Goal: Contribute content: Contribute content

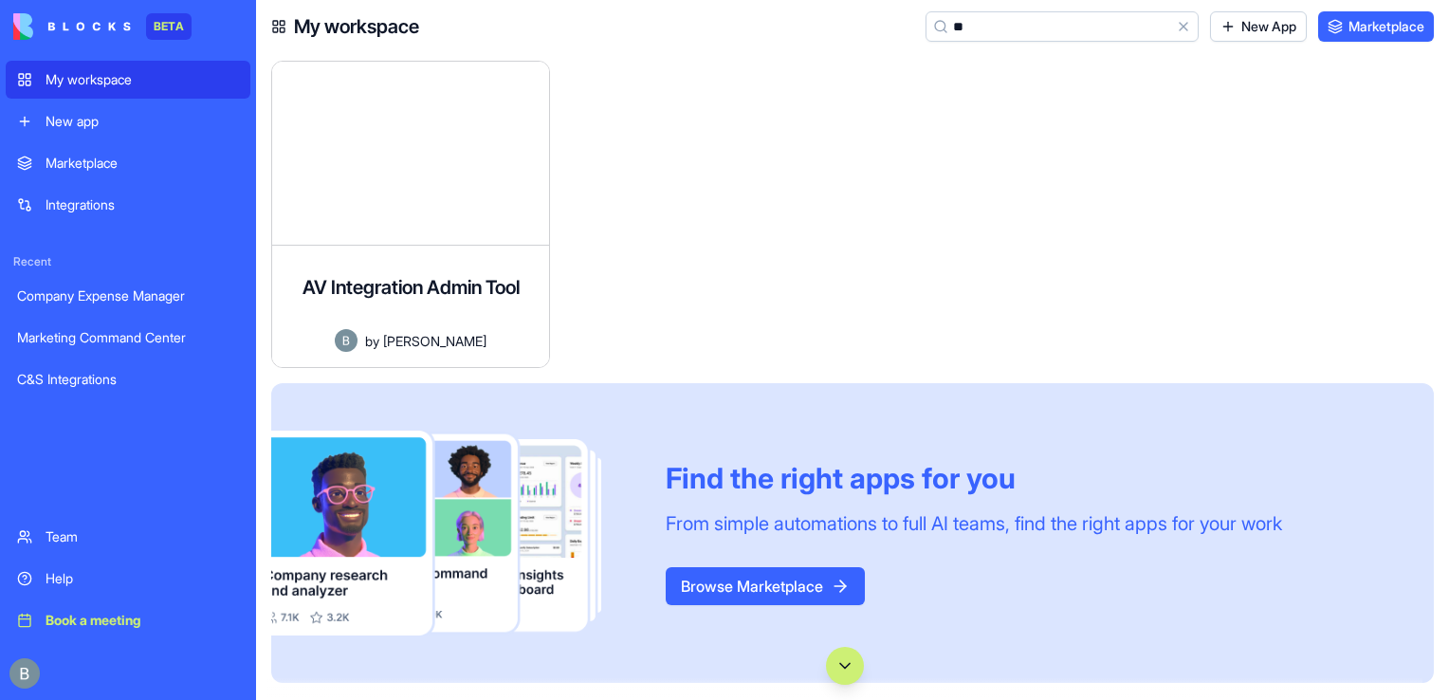
click at [661, 294] on div at bounding box center [712, 222] width 294 height 322
click at [1035, 34] on input "**" at bounding box center [1061, 26] width 273 height 30
type input "*"
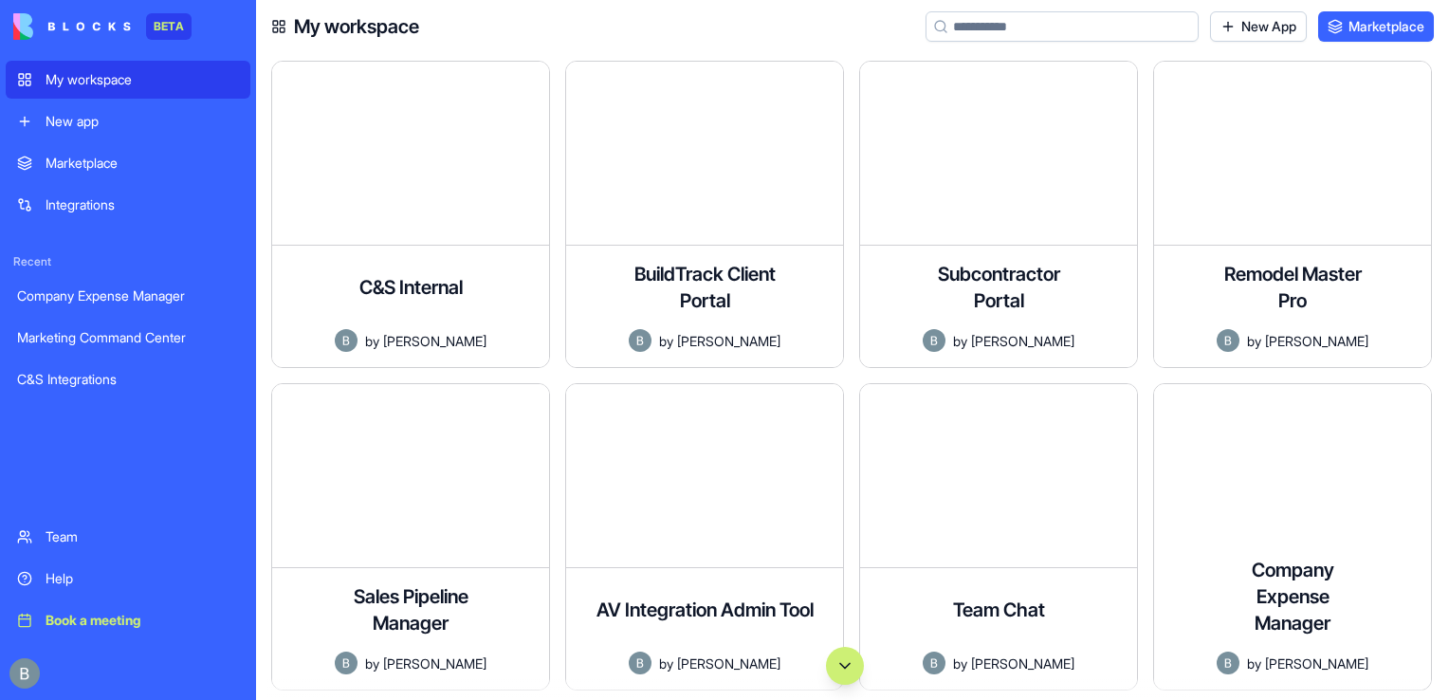
drag, startPoint x: 1447, startPoint y: 220, endPoint x: 1449, endPoint y: 676, distance: 456.0
click at [1448, 676] on html "BETA My workspace New app Marketplace Integrations Recent Company Expense Manag…" at bounding box center [724, 350] width 1449 height 700
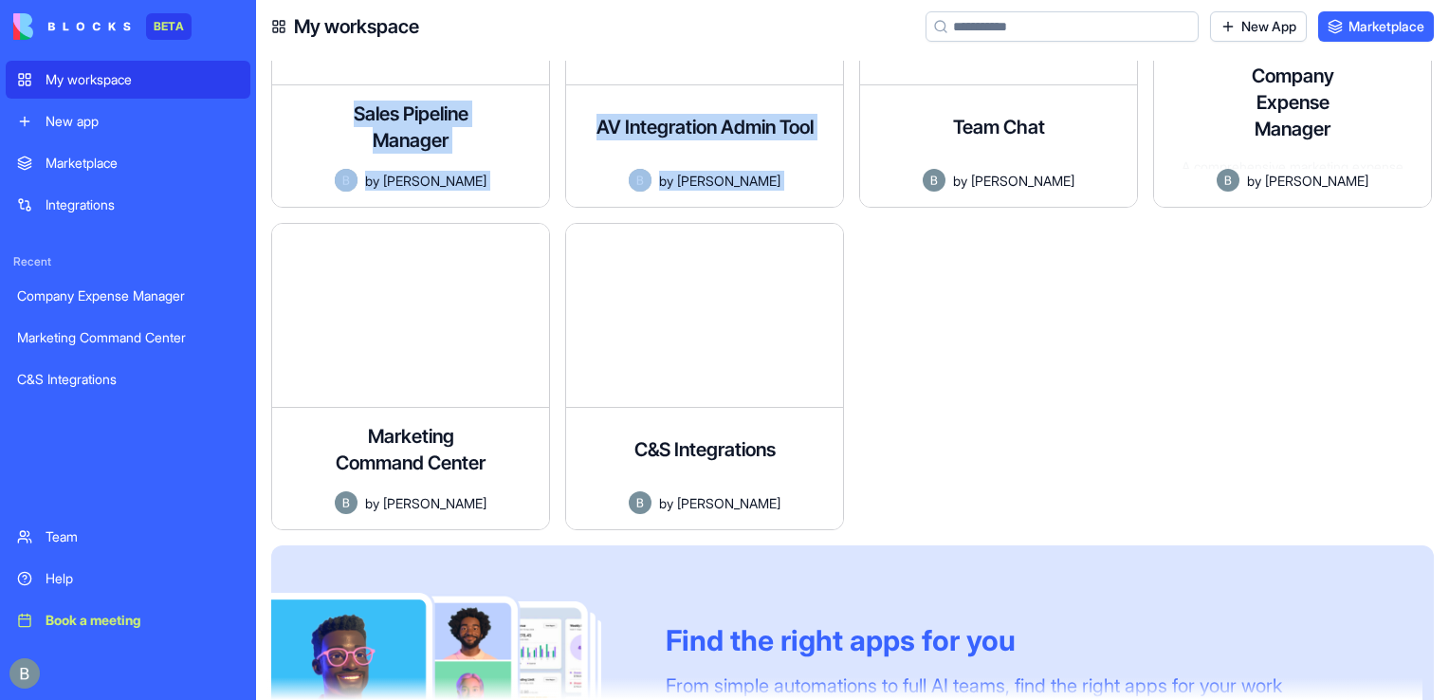
scroll to position [649, 0]
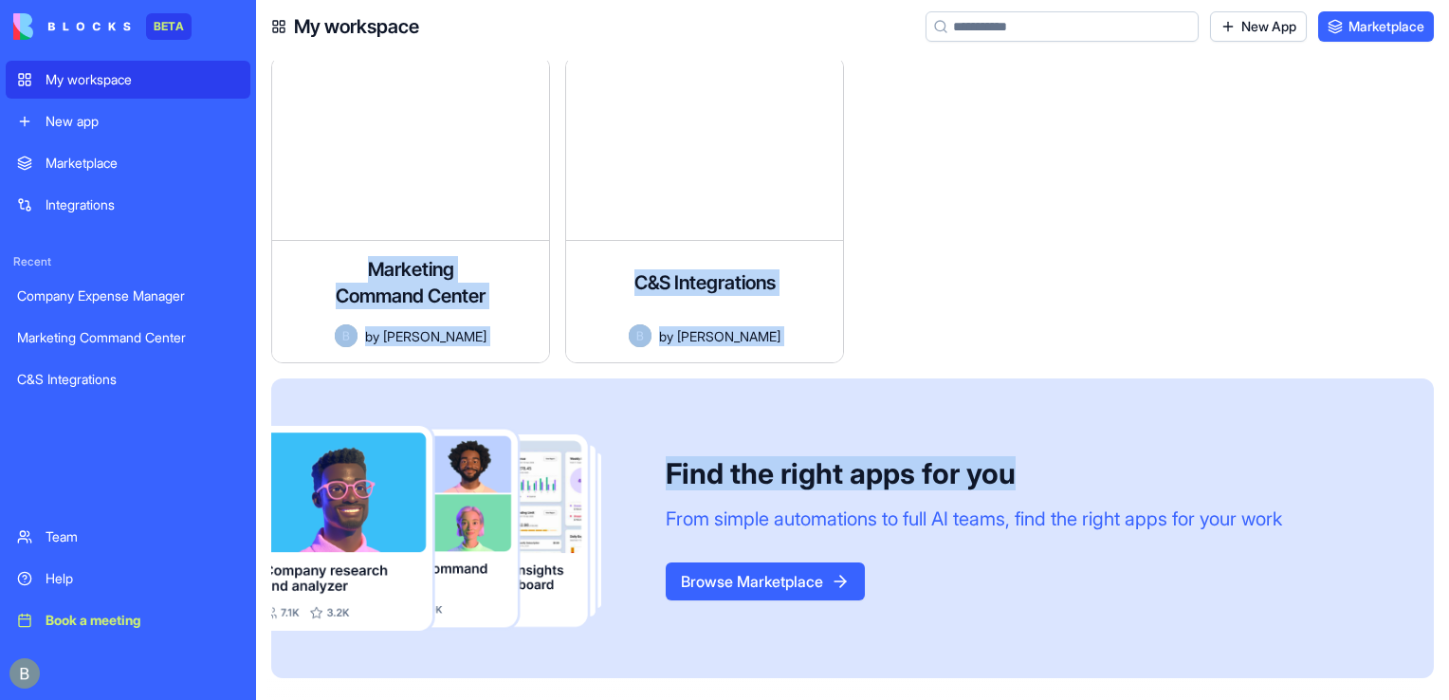
drag, startPoint x: 1159, startPoint y: 538, endPoint x: 1003, endPoint y: 396, distance: 210.8
drag, startPoint x: 1003, startPoint y: 396, endPoint x: 828, endPoint y: 180, distance: 278.3
click at [828, 180] on div at bounding box center [704, 148] width 277 height 183
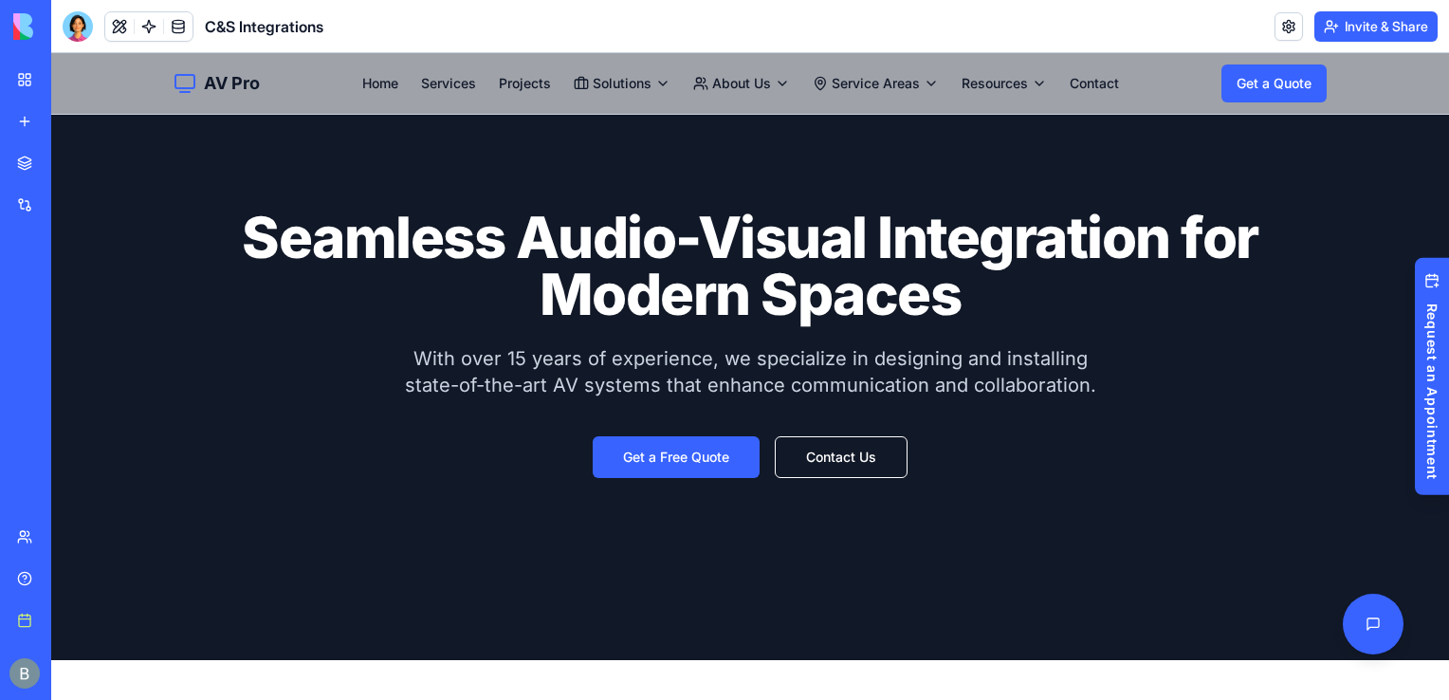
scroll to position [46, 0]
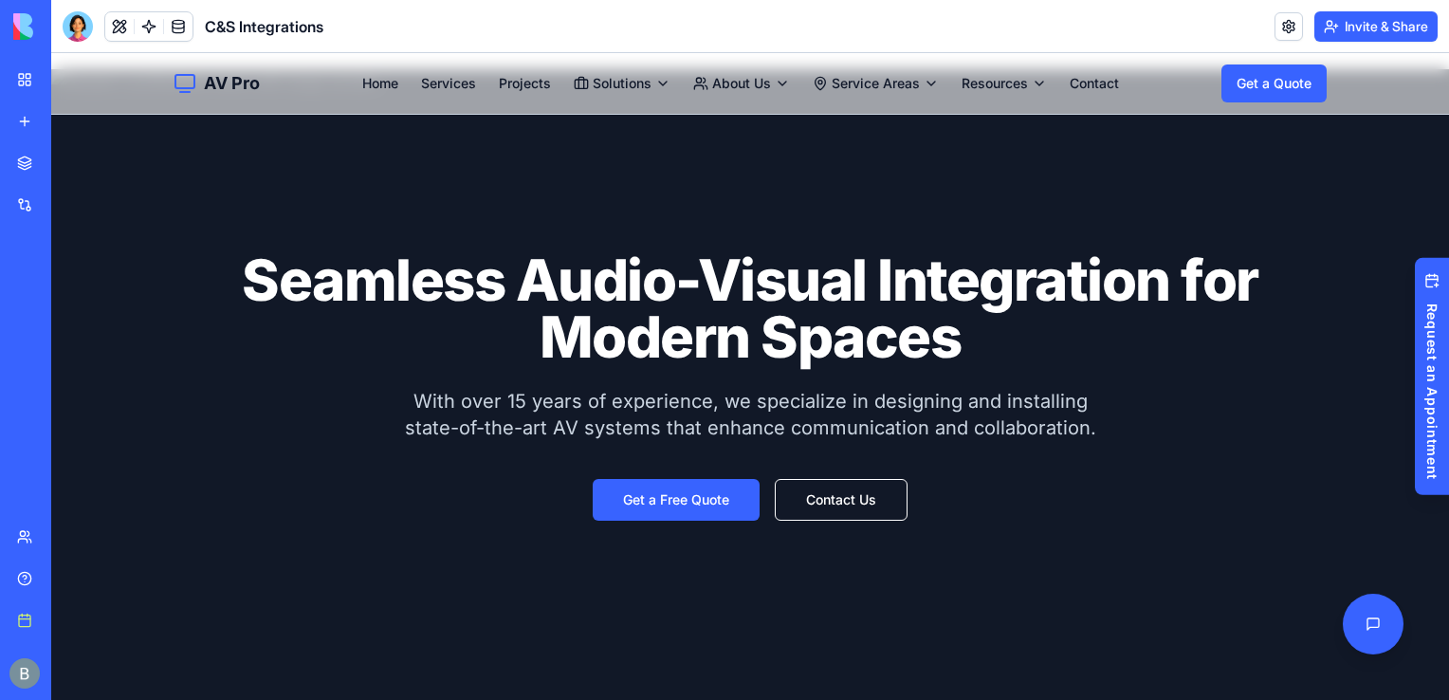
scroll to position [0, 0]
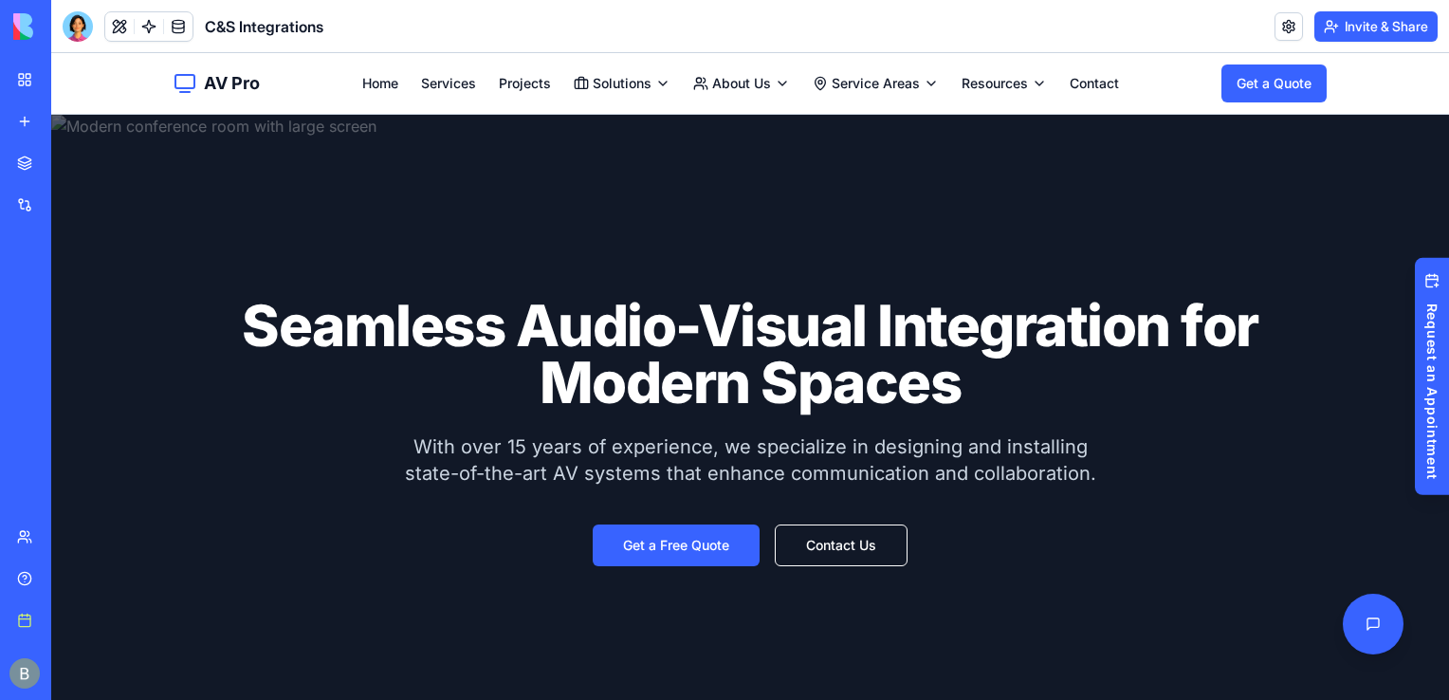
click at [471, 215] on div "Seamless Audio-Visual Integration for Modern Spaces With over 15 years of exper…" at bounding box center [749, 431] width 1213 height 633
click at [80, 14] on div at bounding box center [78, 26] width 30 height 30
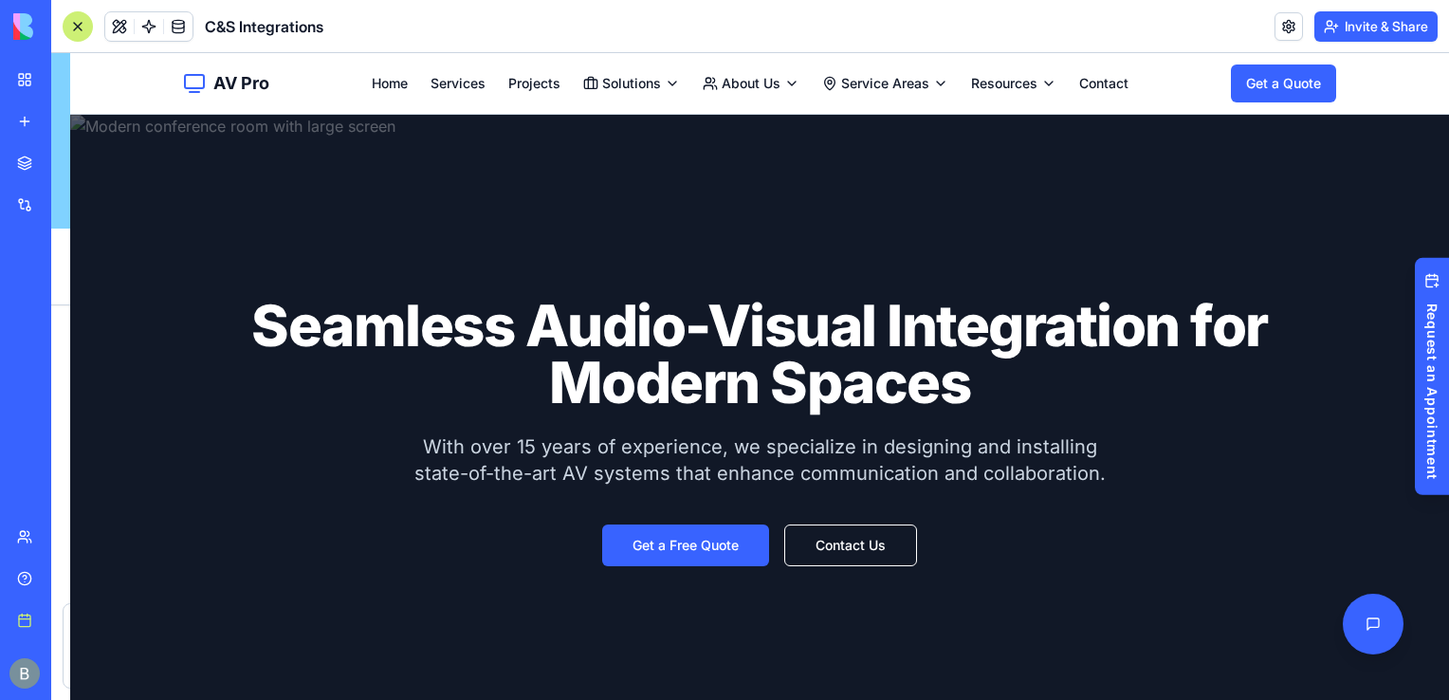
click at [80, 25] on div at bounding box center [78, 26] width 30 height 30
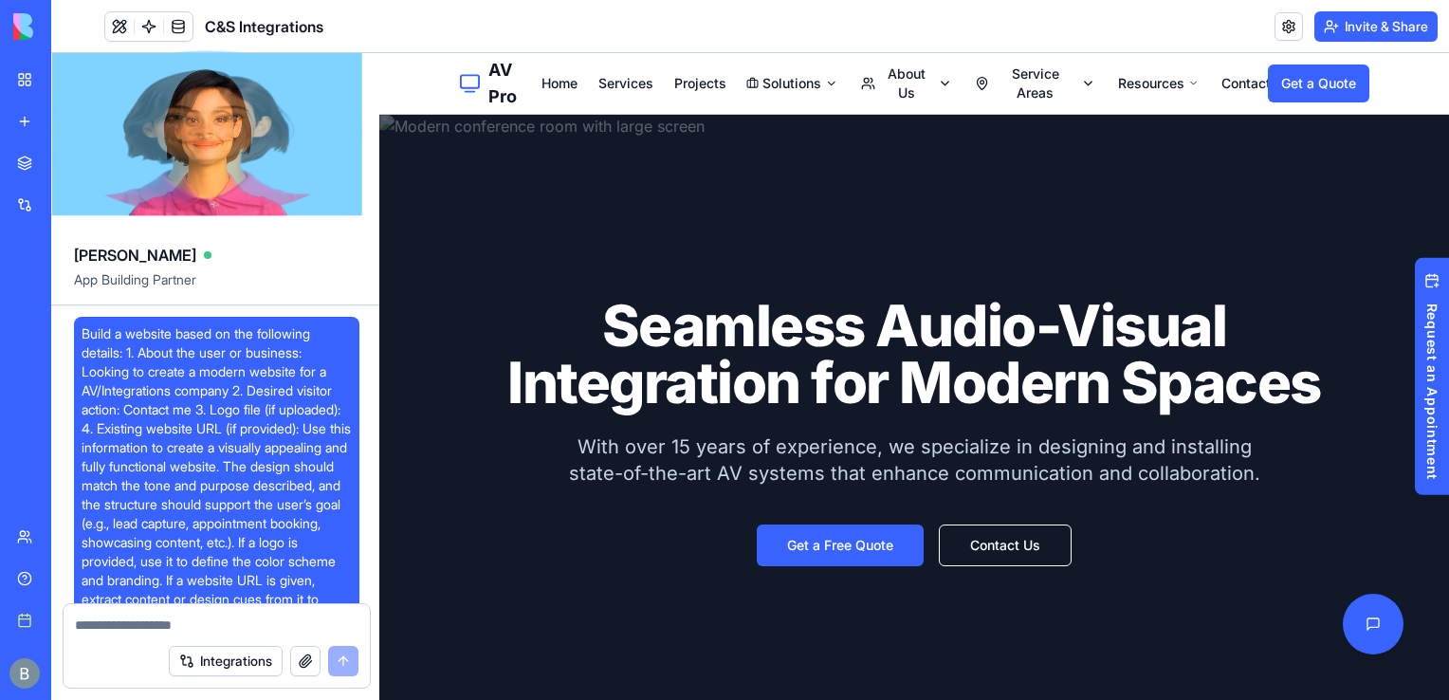
scroll to position [52560, 0]
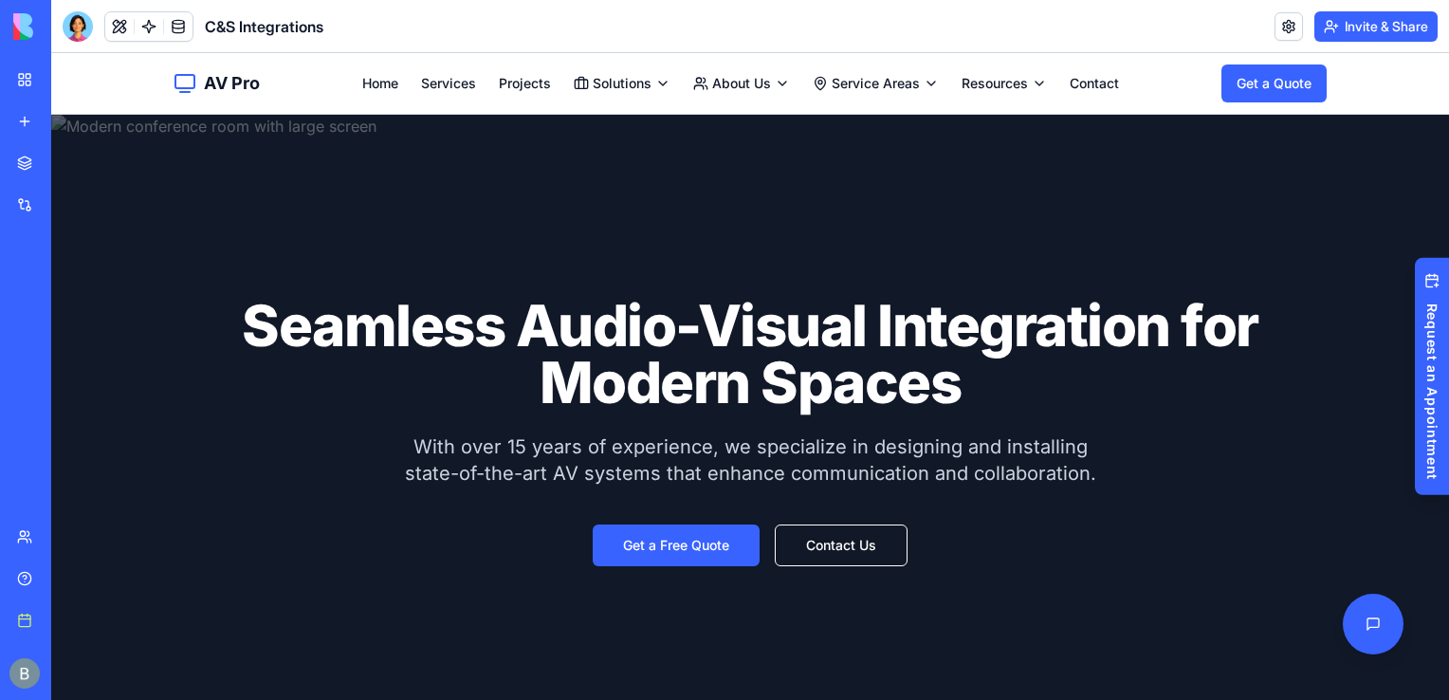
click at [80, 25] on div at bounding box center [78, 26] width 30 height 30
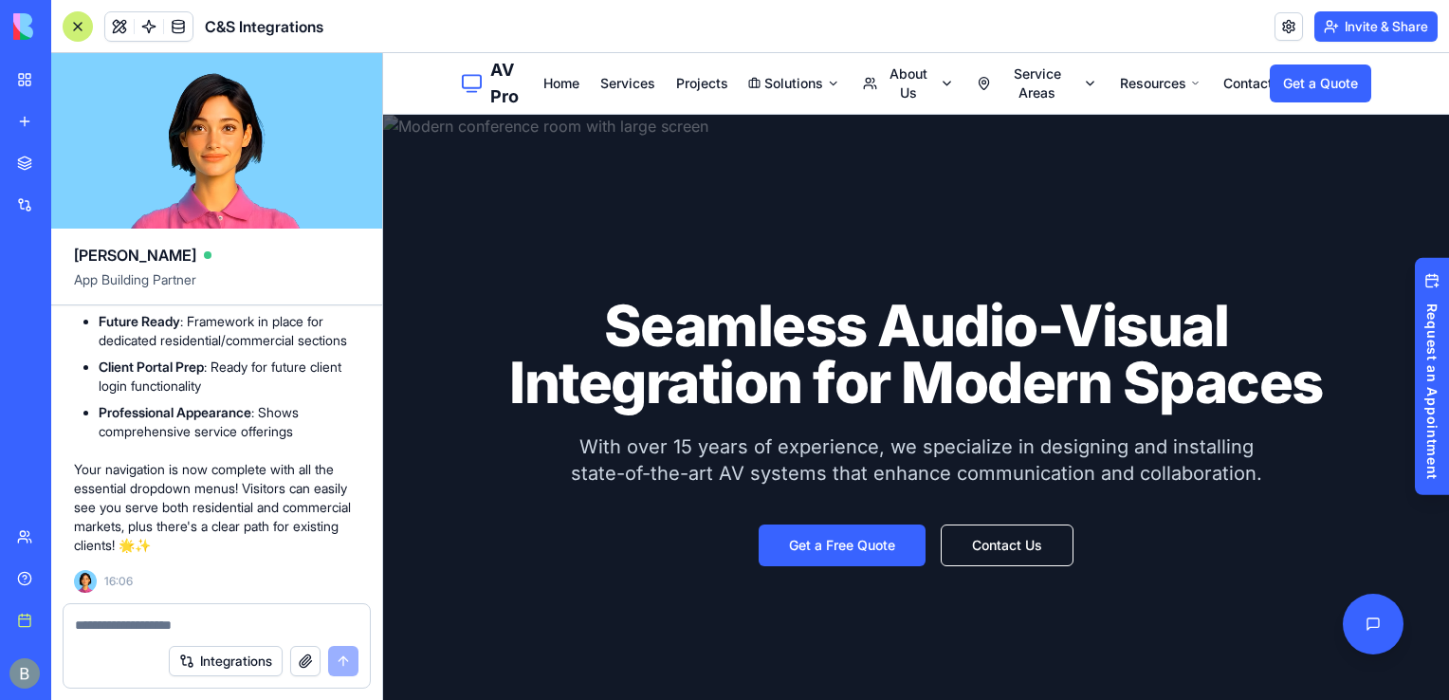
click at [80, 25] on div at bounding box center [78, 26] width 30 height 30
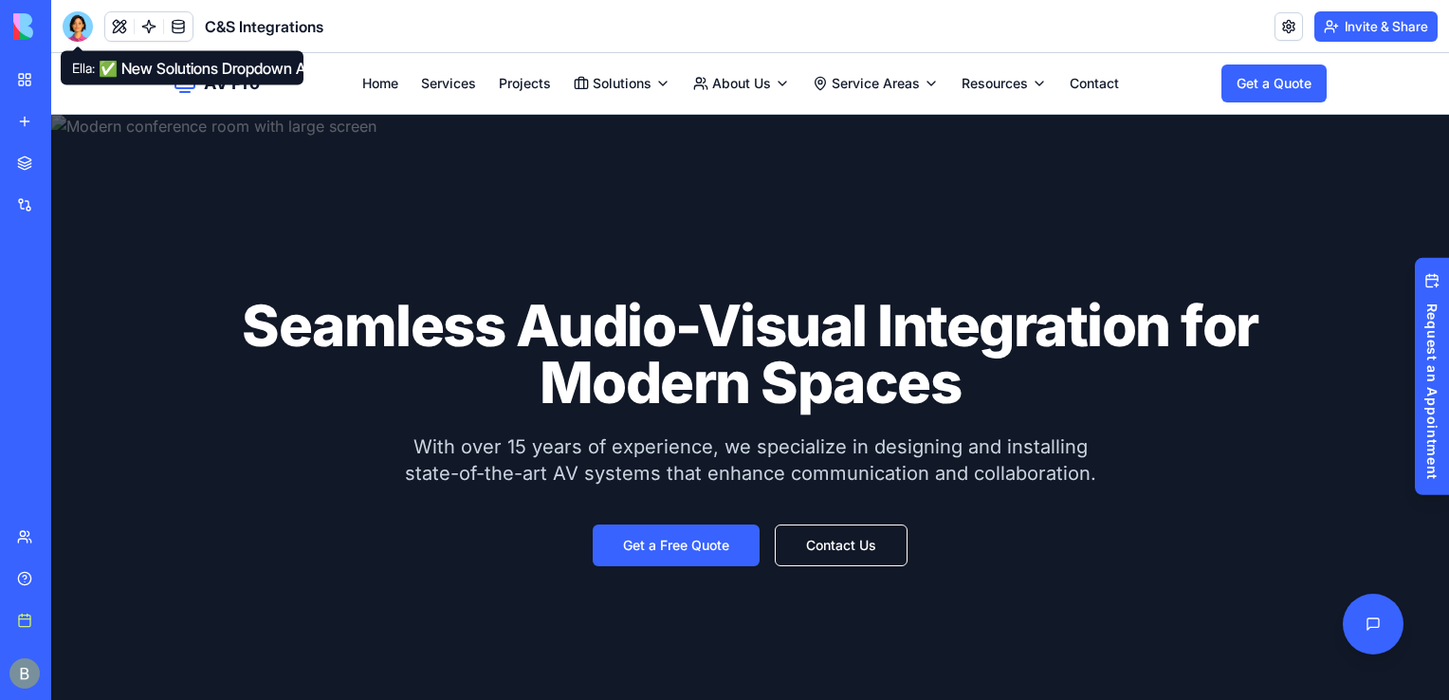
click at [87, 17] on div at bounding box center [78, 26] width 30 height 30
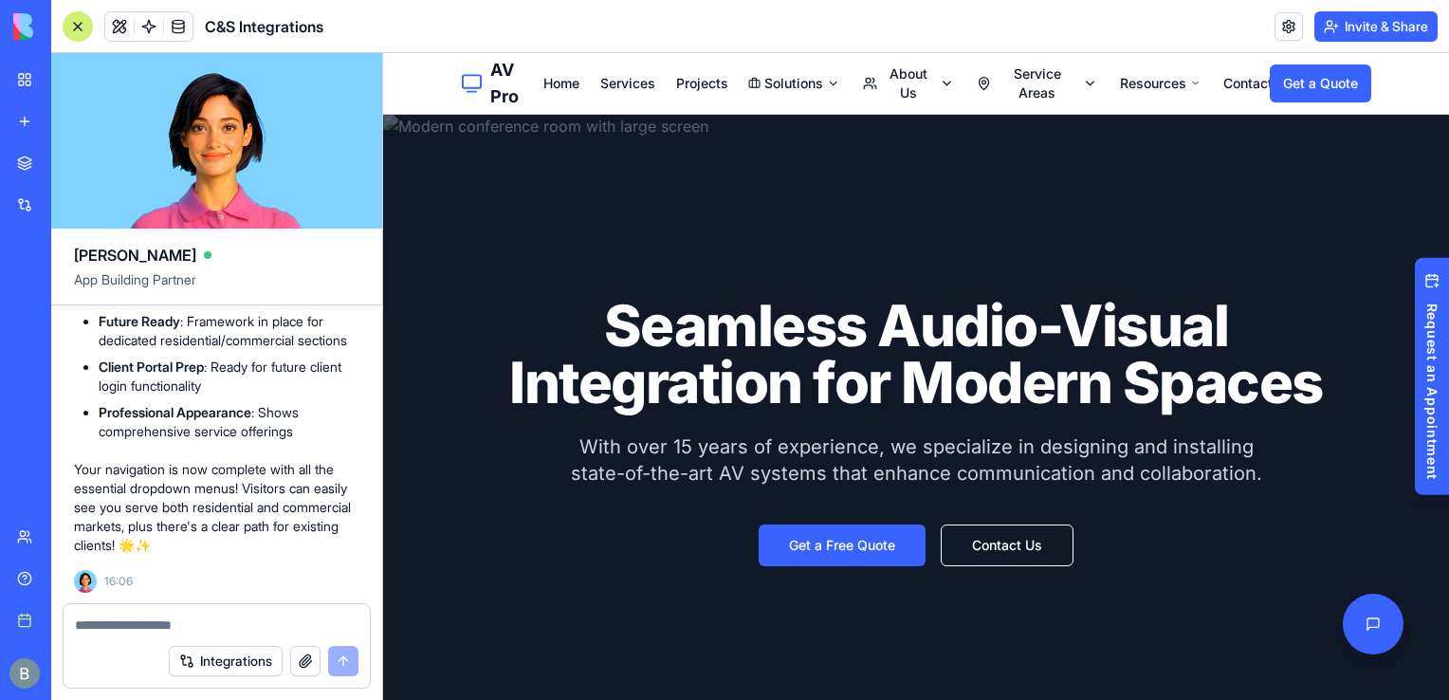
click at [224, 620] on textarea at bounding box center [216, 624] width 283 height 19
click at [212, 631] on textarea "**********" at bounding box center [217, 624] width 284 height 19
type textarea "**********"
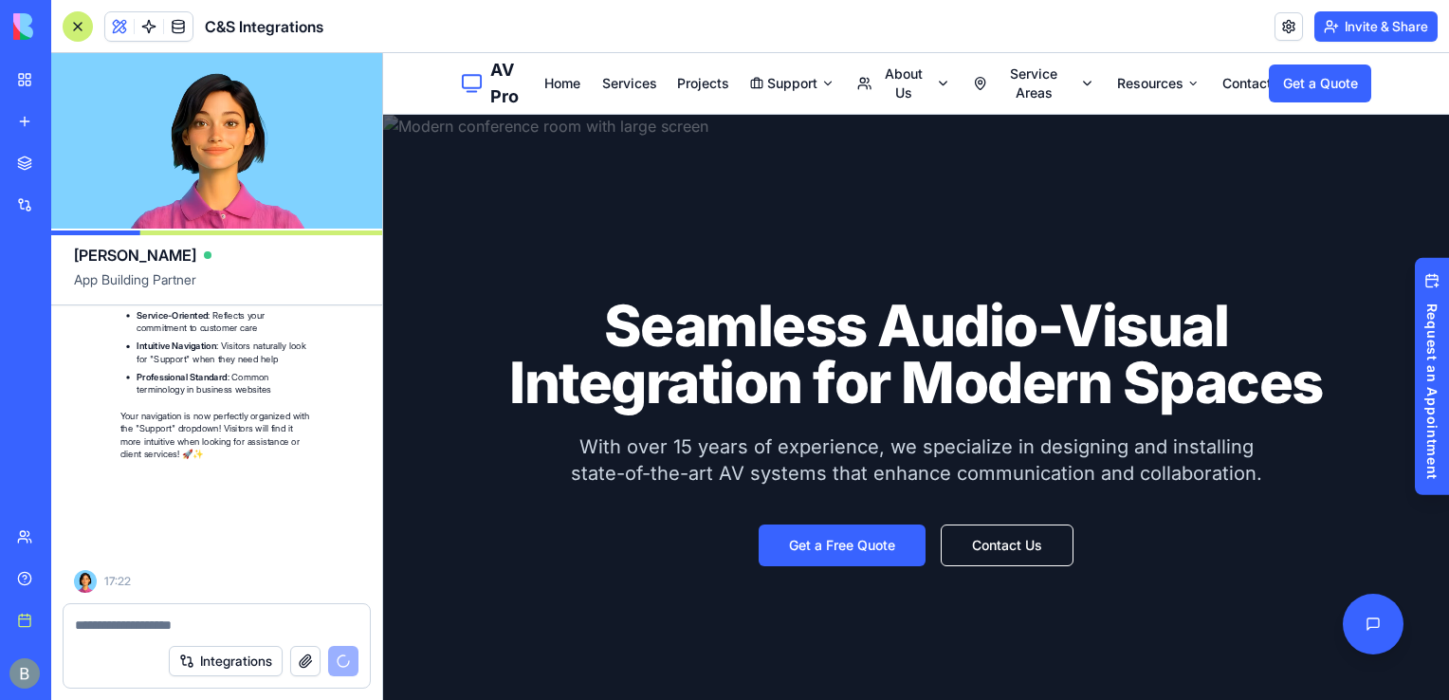
scroll to position [53443, 0]
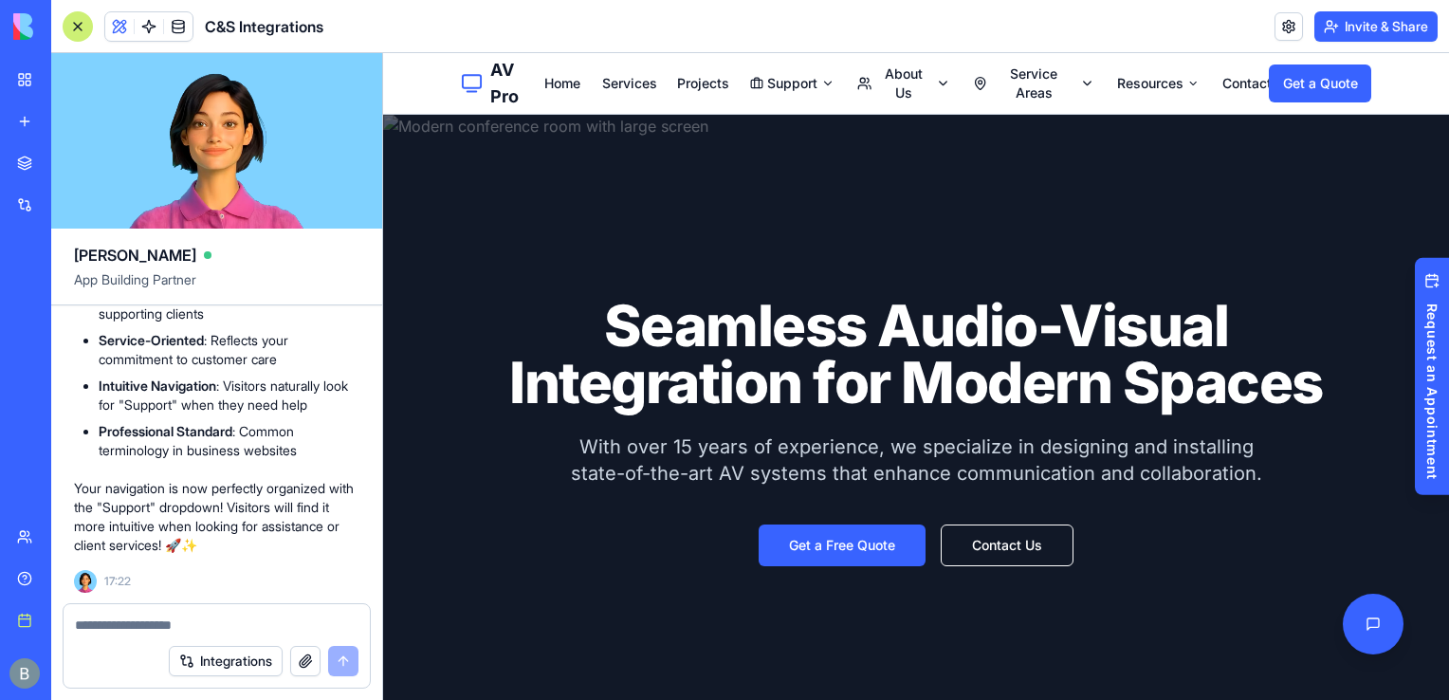
click at [191, 620] on textarea at bounding box center [217, 624] width 284 height 19
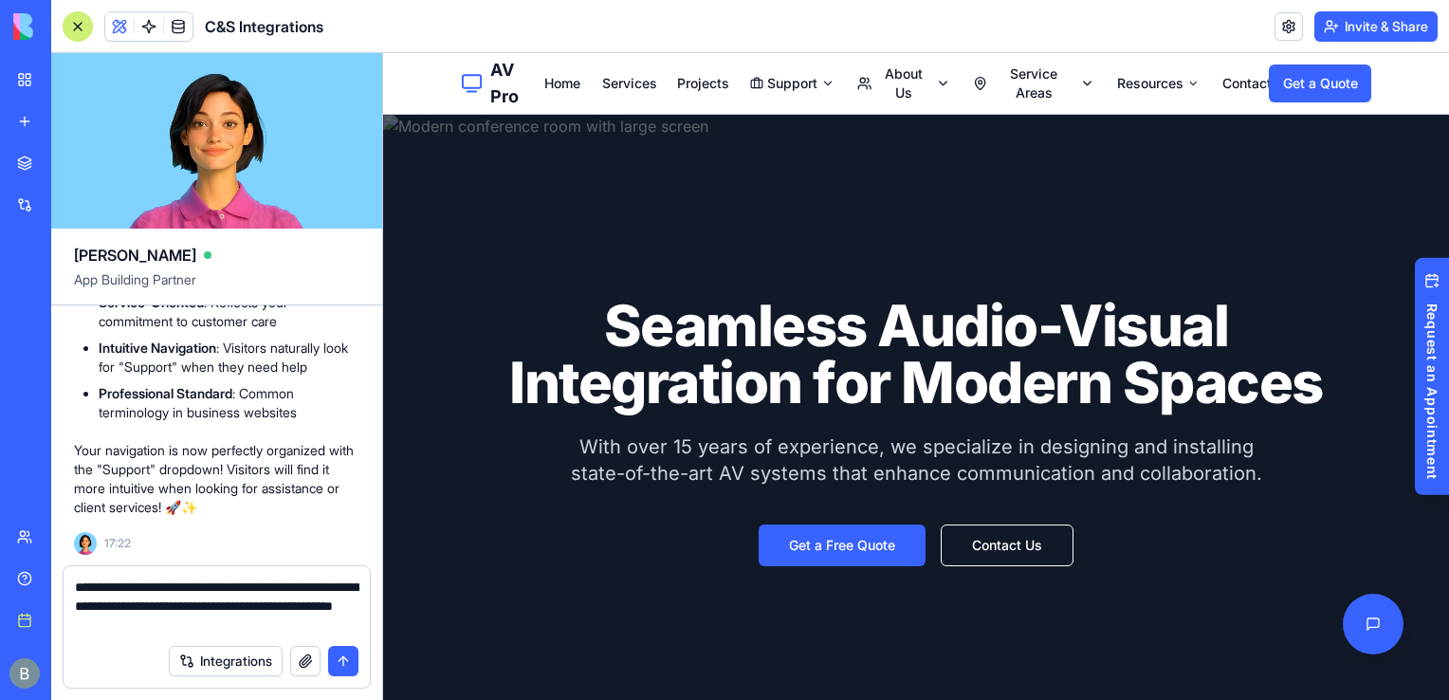
type textarea "**********"
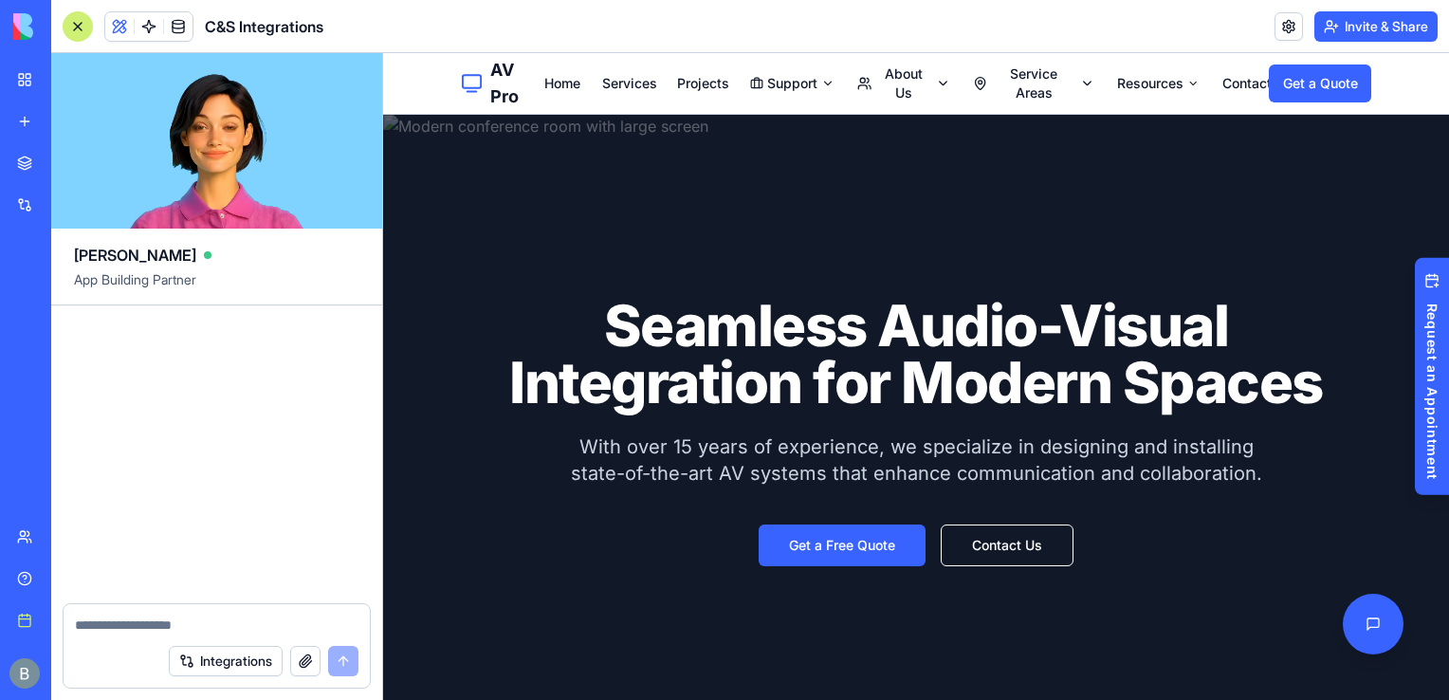
scroll to position [54979, 0]
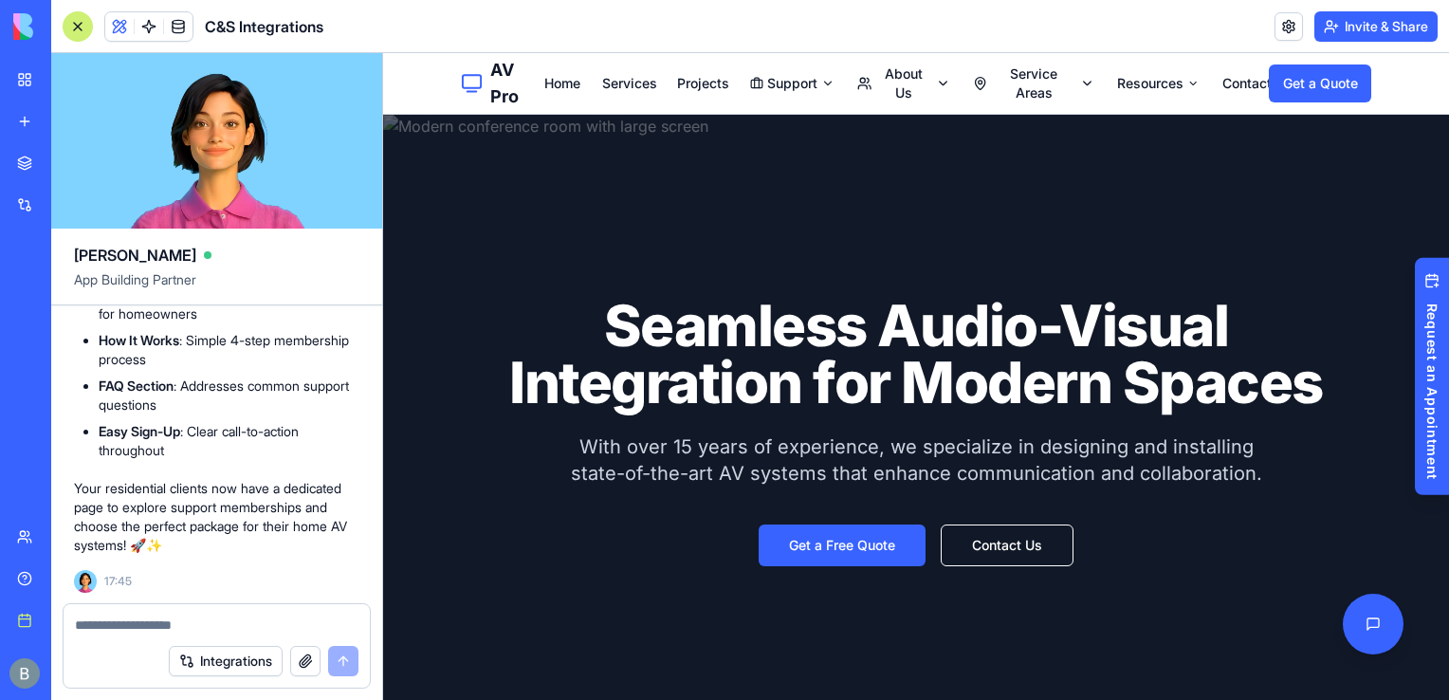
click at [793, 94] on nav "Home Services Projects Support About Us Service Areas Resources Contact" at bounding box center [906, 83] width 724 height 38
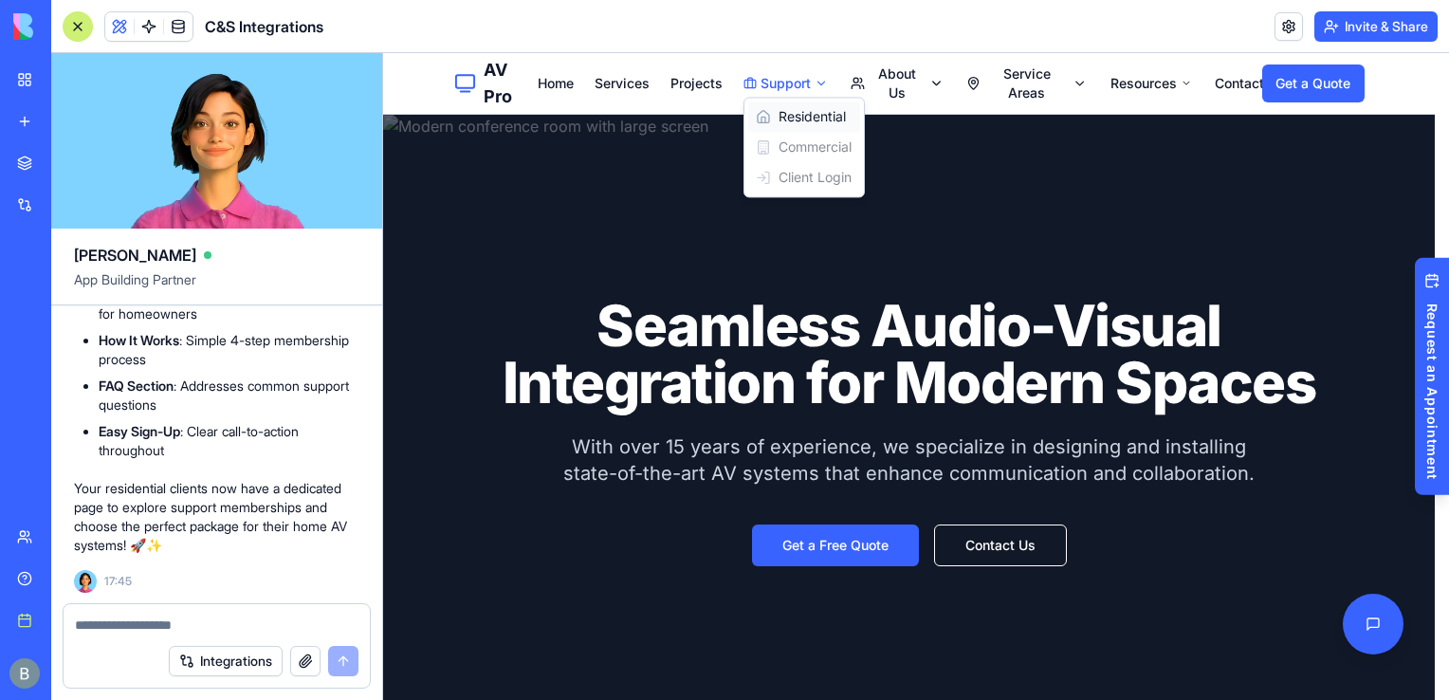
click at [792, 116] on link "Residential" at bounding box center [804, 116] width 112 height 30
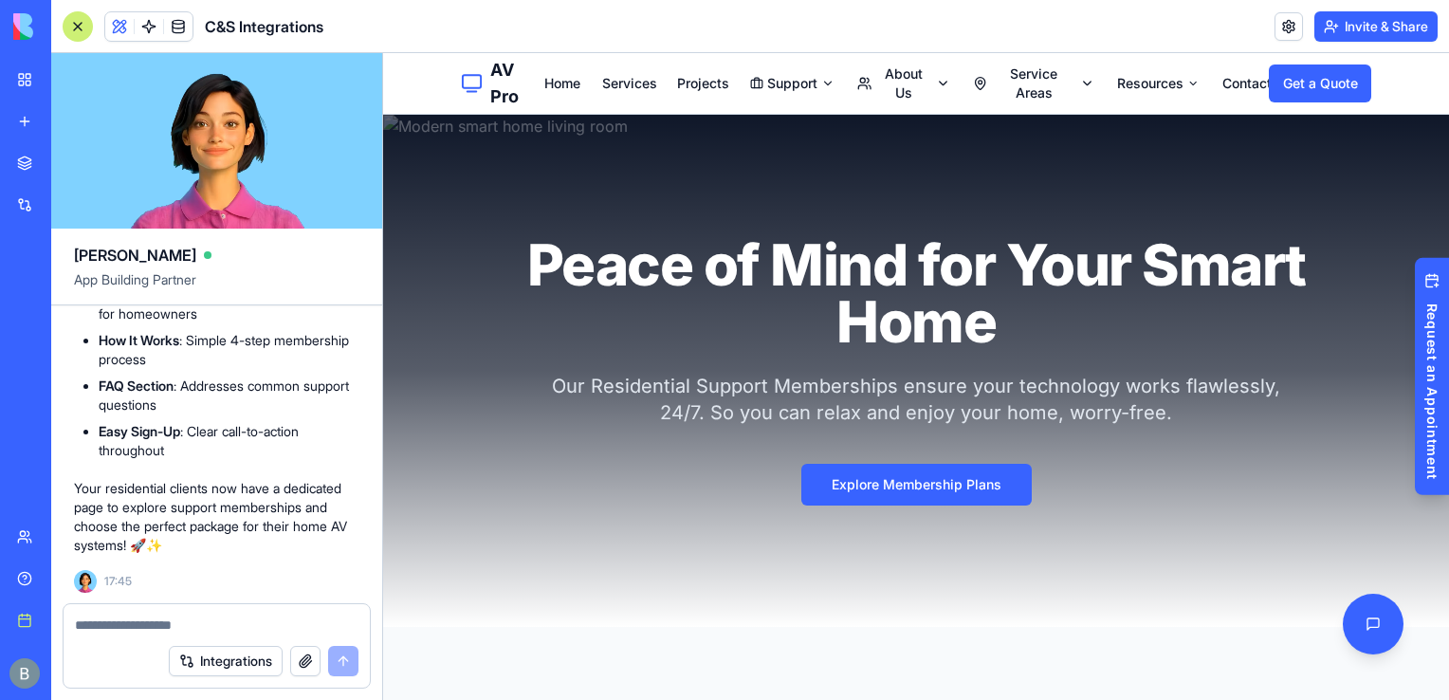
click at [155, 612] on div at bounding box center [217, 619] width 306 height 30
click at [126, 633] on textarea at bounding box center [217, 624] width 284 height 19
type textarea "**********"
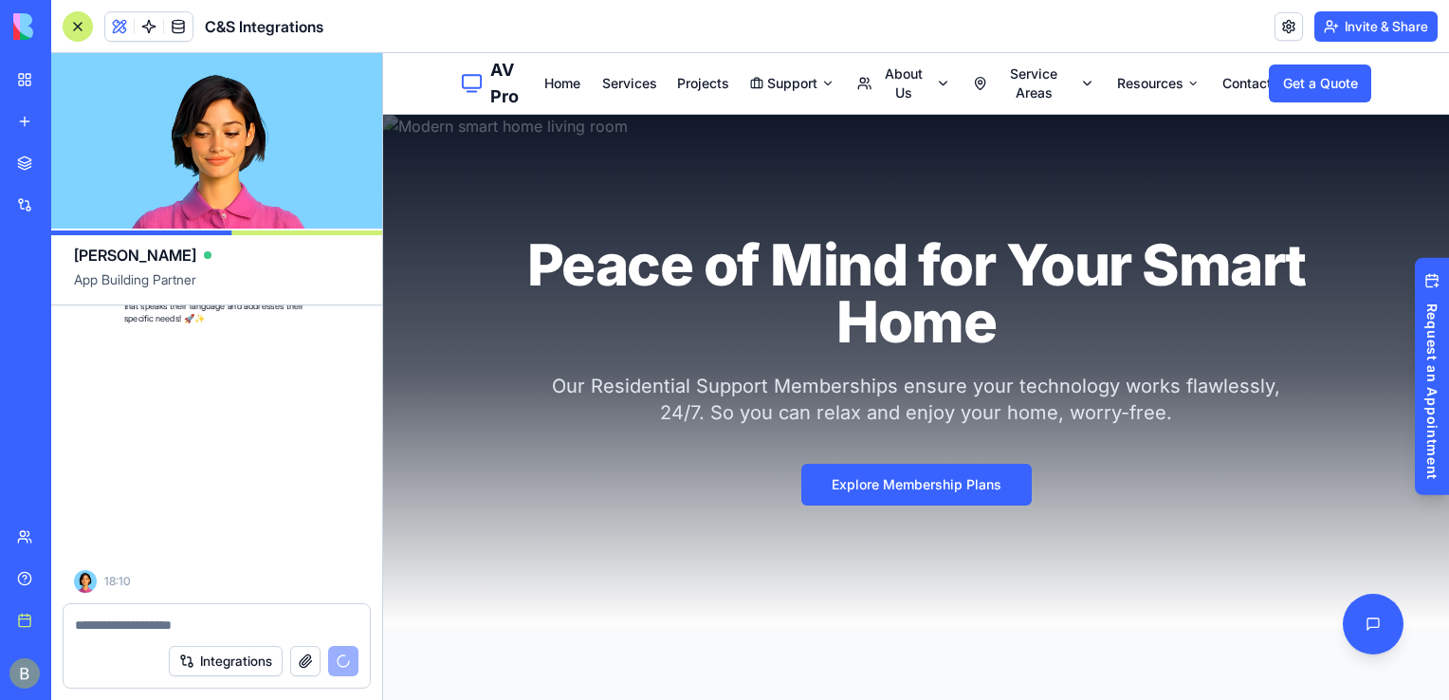
scroll to position [56651, 0]
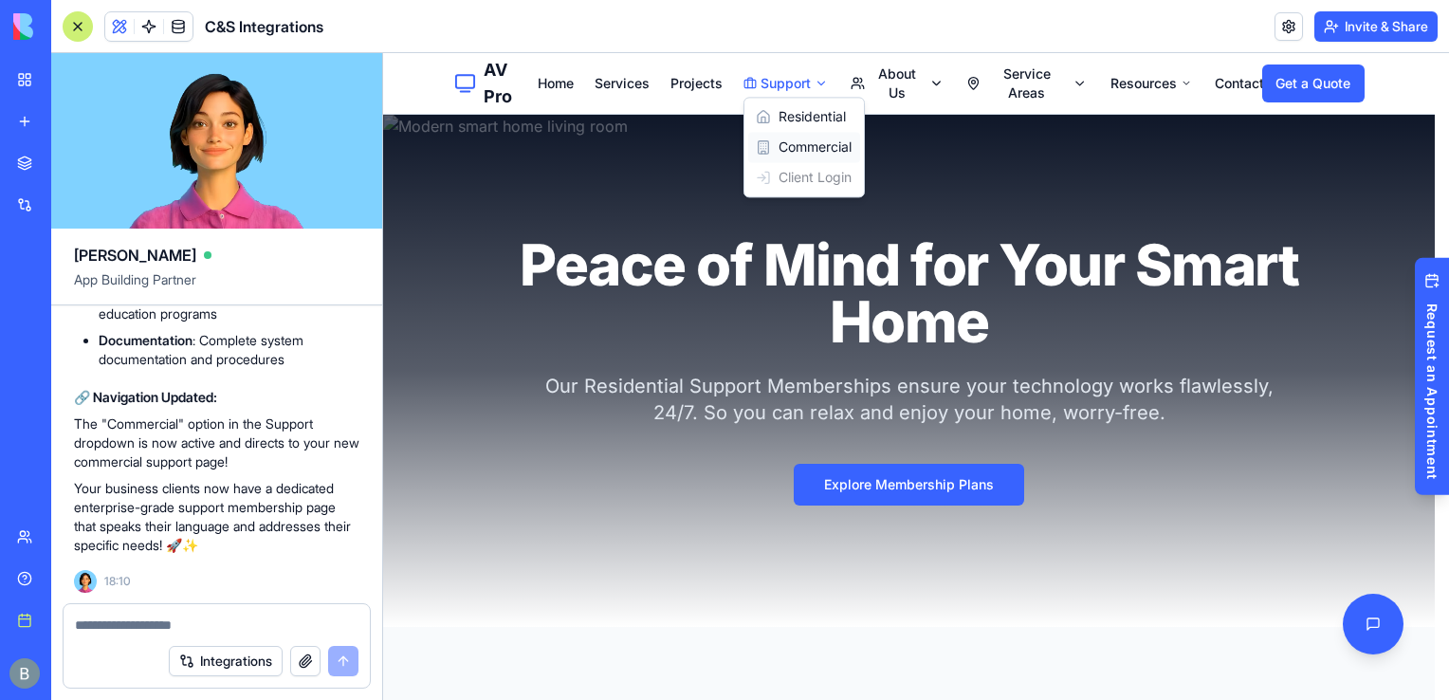
click at [796, 157] on link "Commercial" at bounding box center [804, 147] width 112 height 30
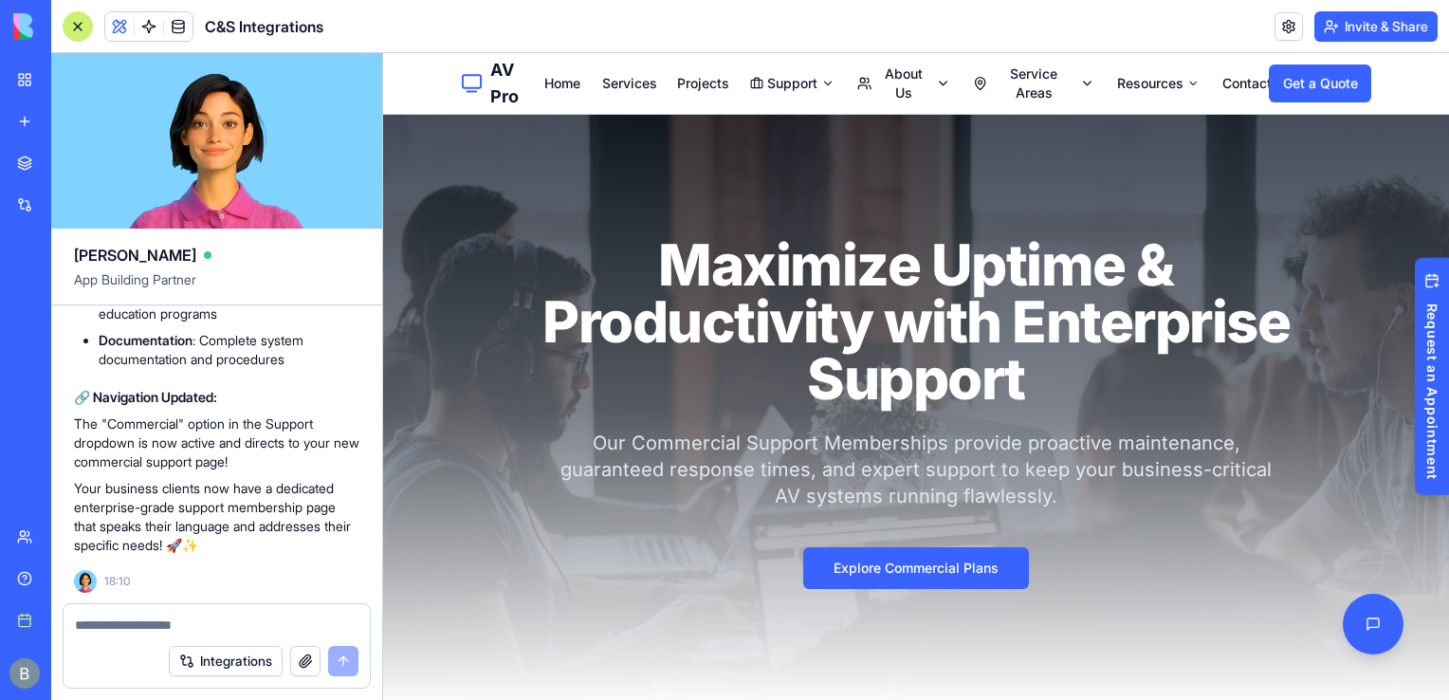
click at [129, 615] on textarea at bounding box center [217, 624] width 284 height 19
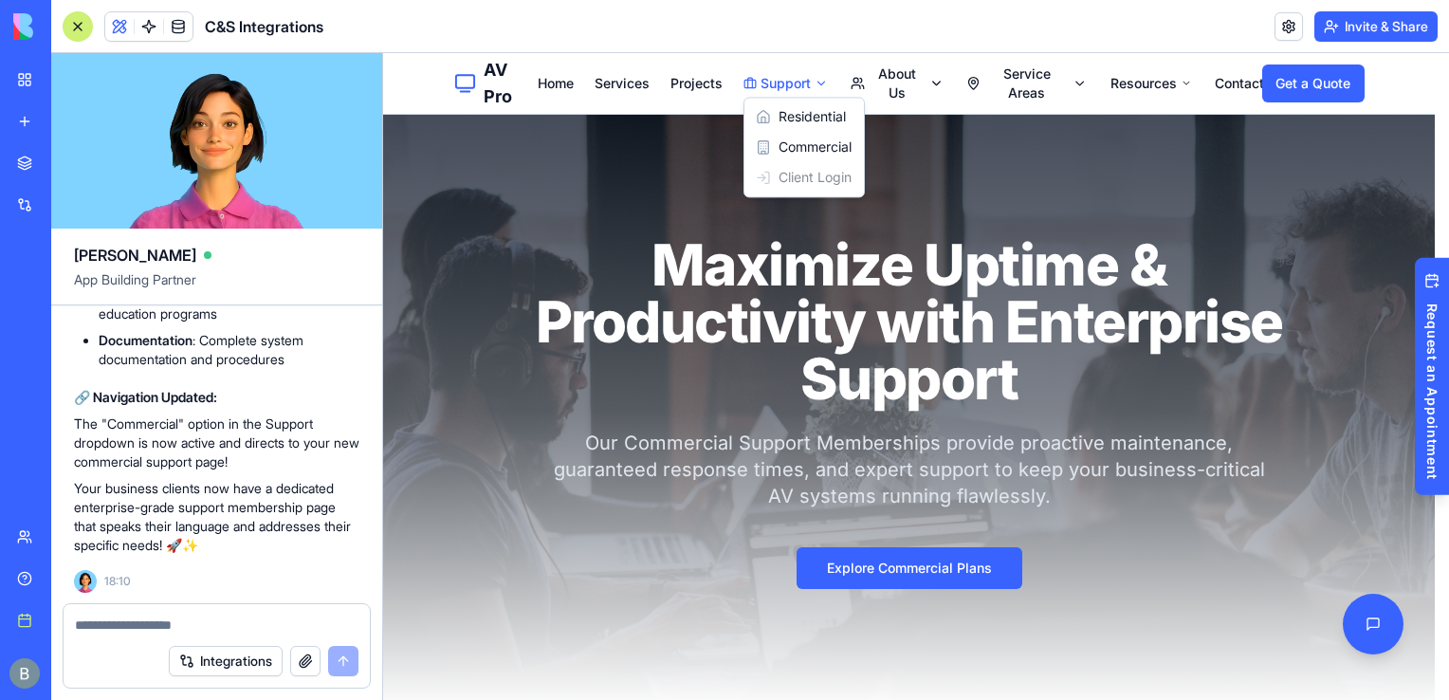
click at [273, 620] on textarea at bounding box center [217, 624] width 284 height 19
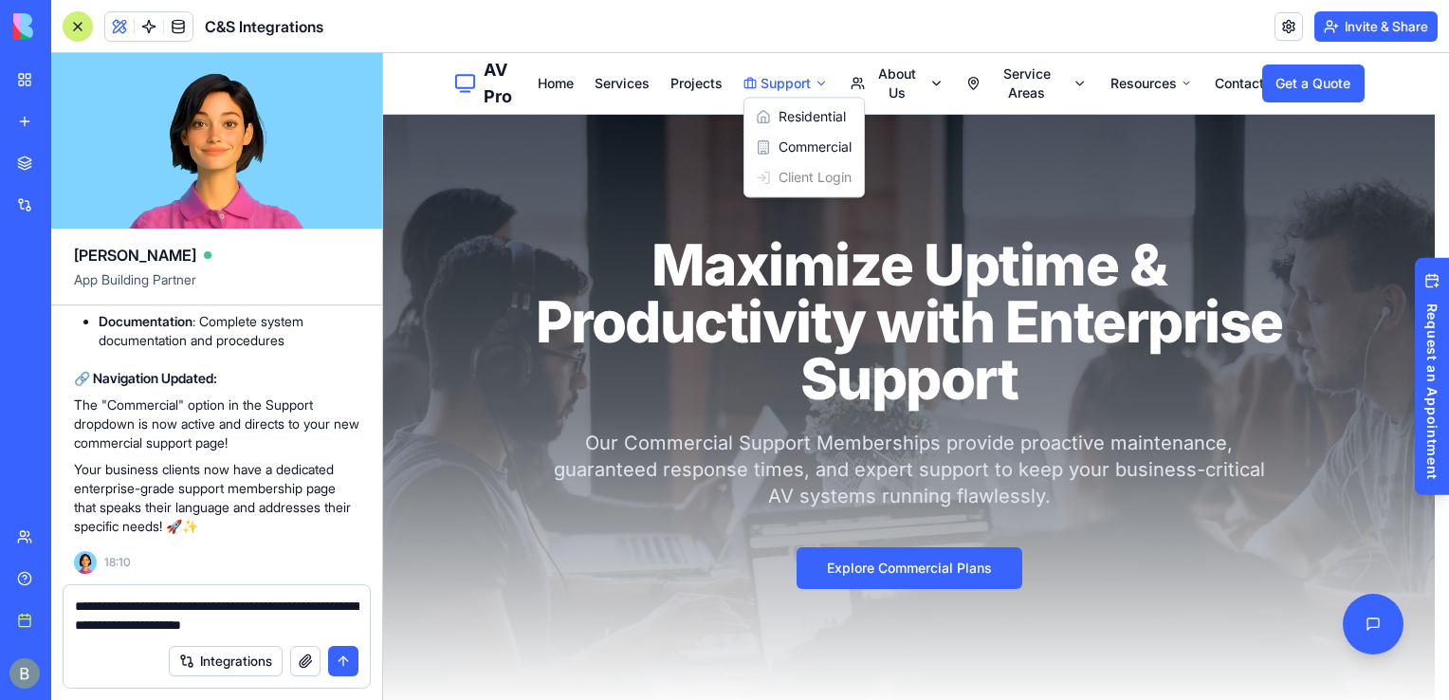
type textarea "**********"
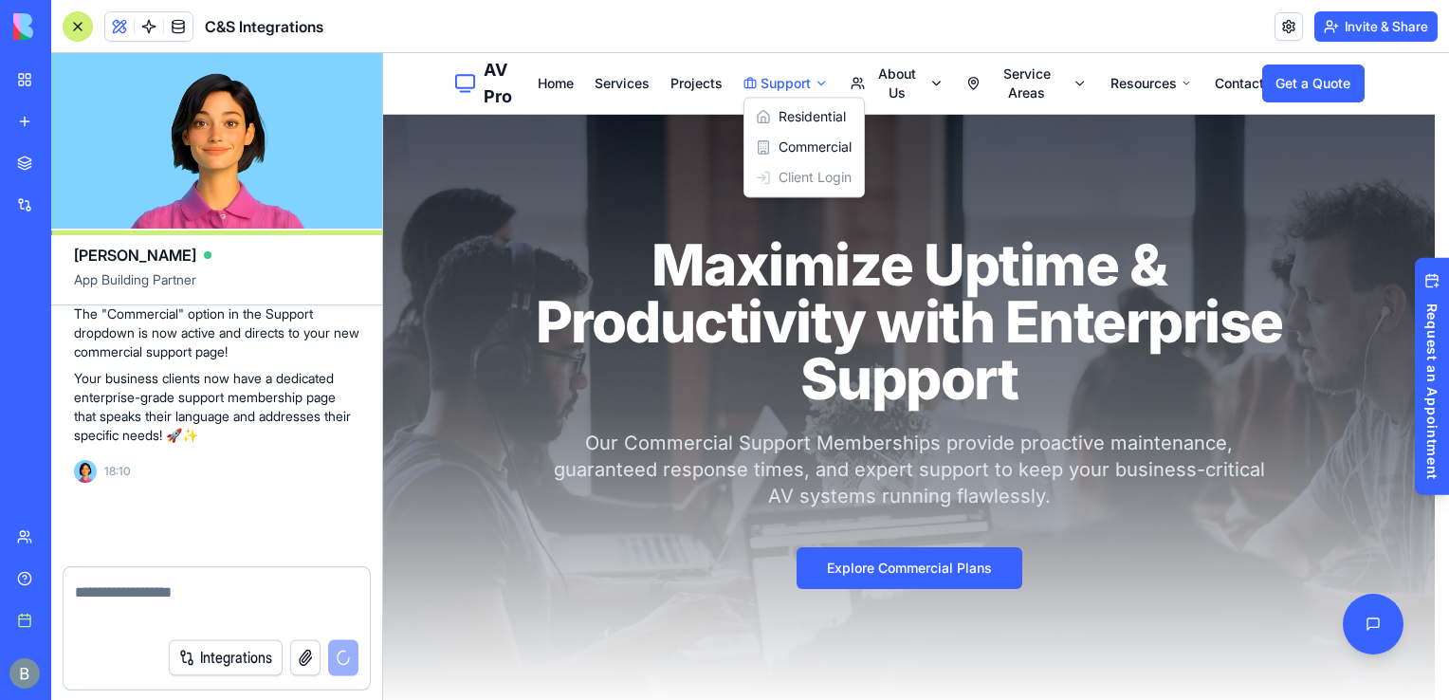
scroll to position [56742, 0]
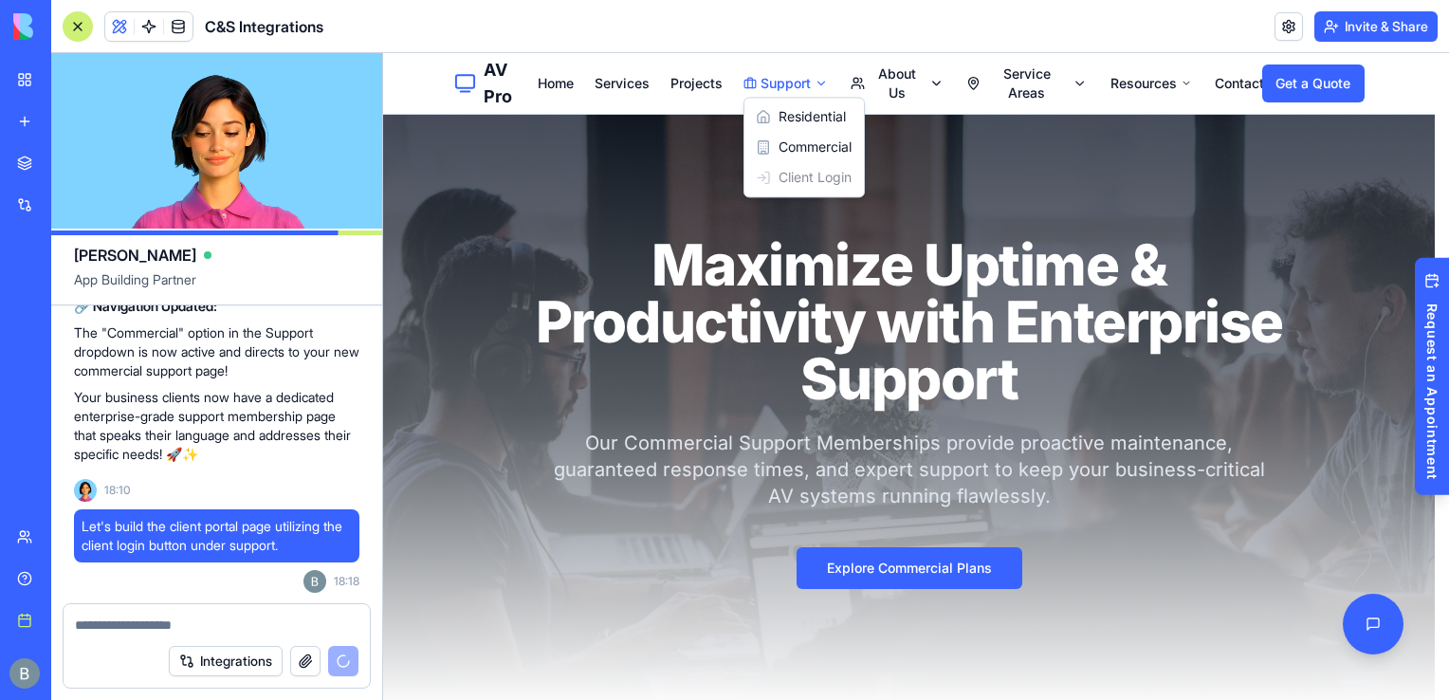
click at [283, 629] on textarea at bounding box center [217, 624] width 284 height 19
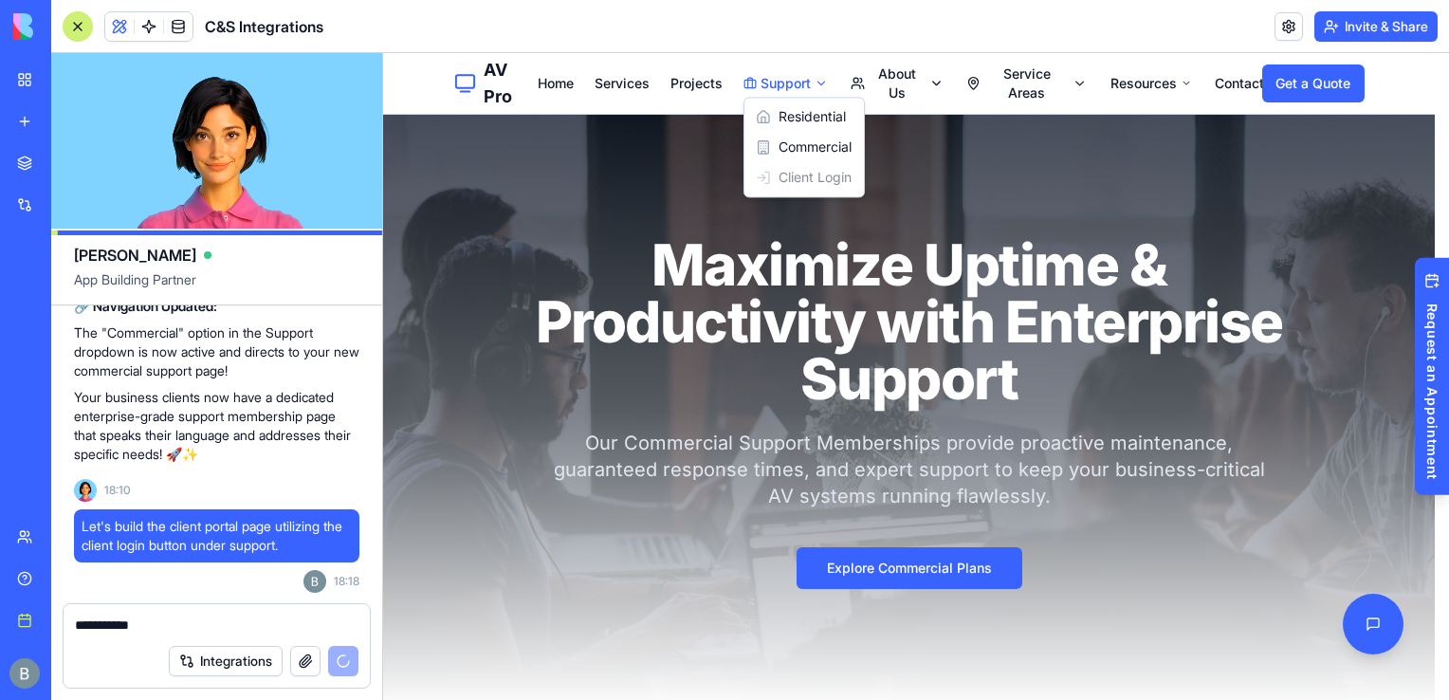
type textarea "**********"
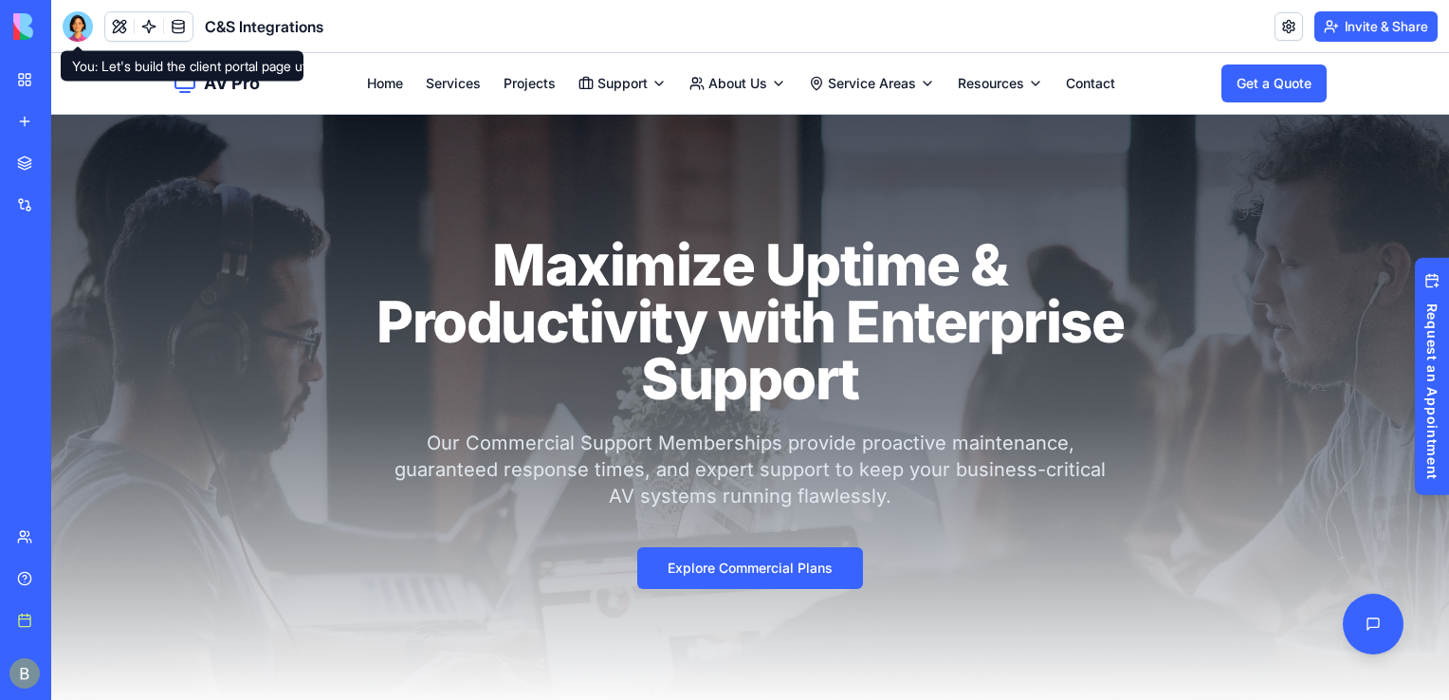
drag, startPoint x: 77, startPoint y: 16, endPoint x: 96, endPoint y: 66, distance: 53.7
click at [77, 16] on div at bounding box center [78, 26] width 30 height 30
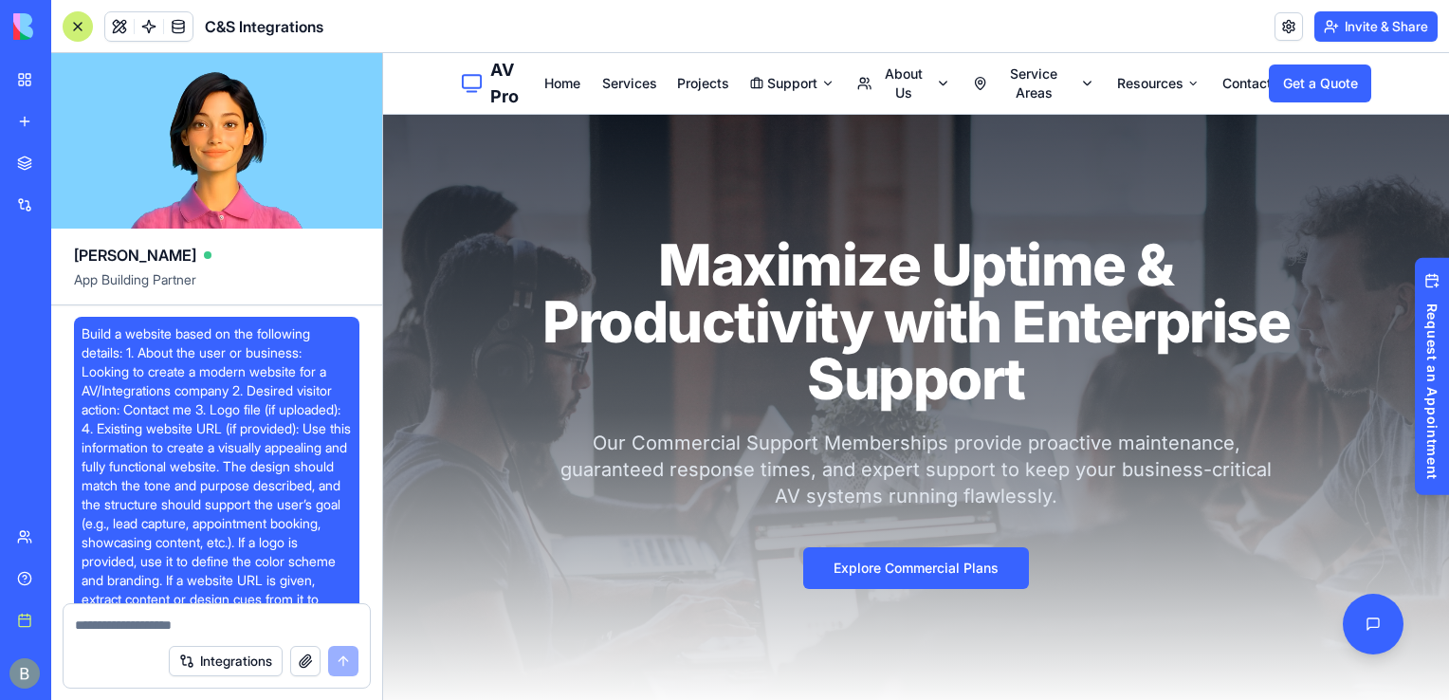
scroll to position [56742, 0]
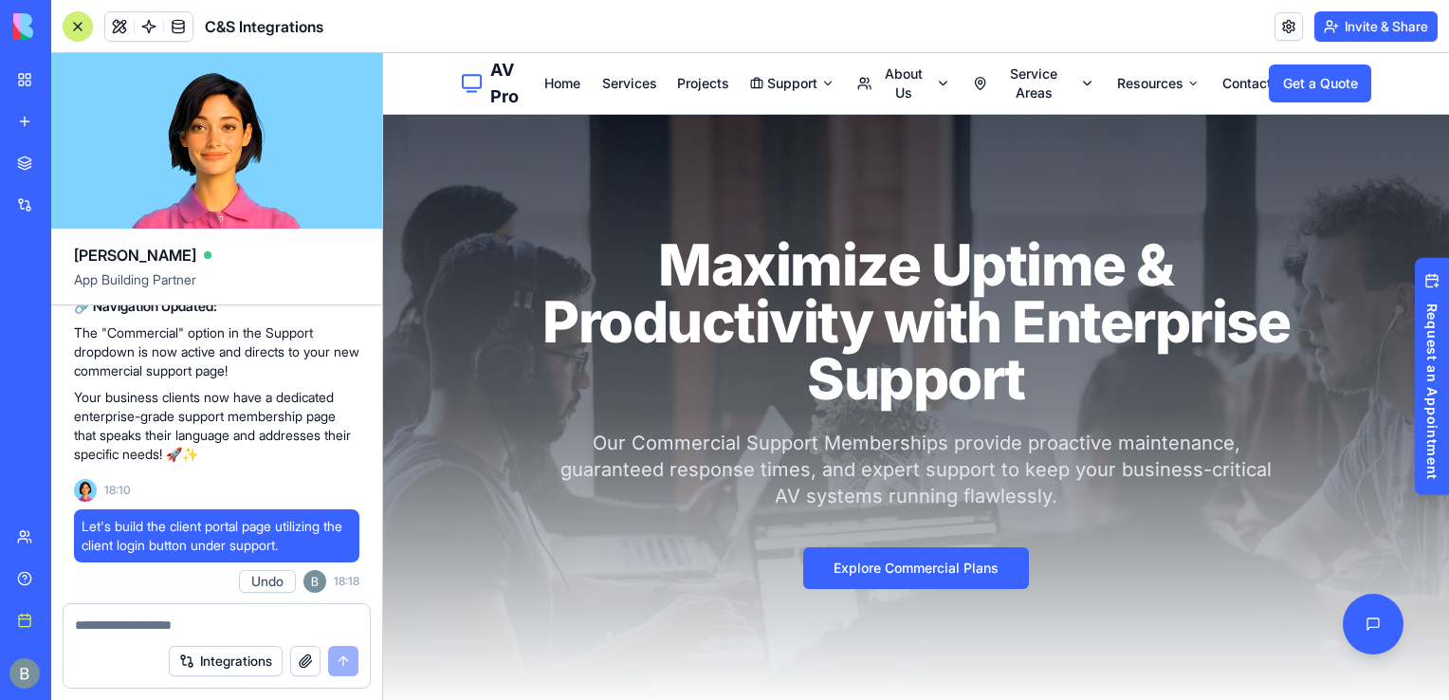
click at [261, 590] on button "Undo" at bounding box center [267, 581] width 57 height 23
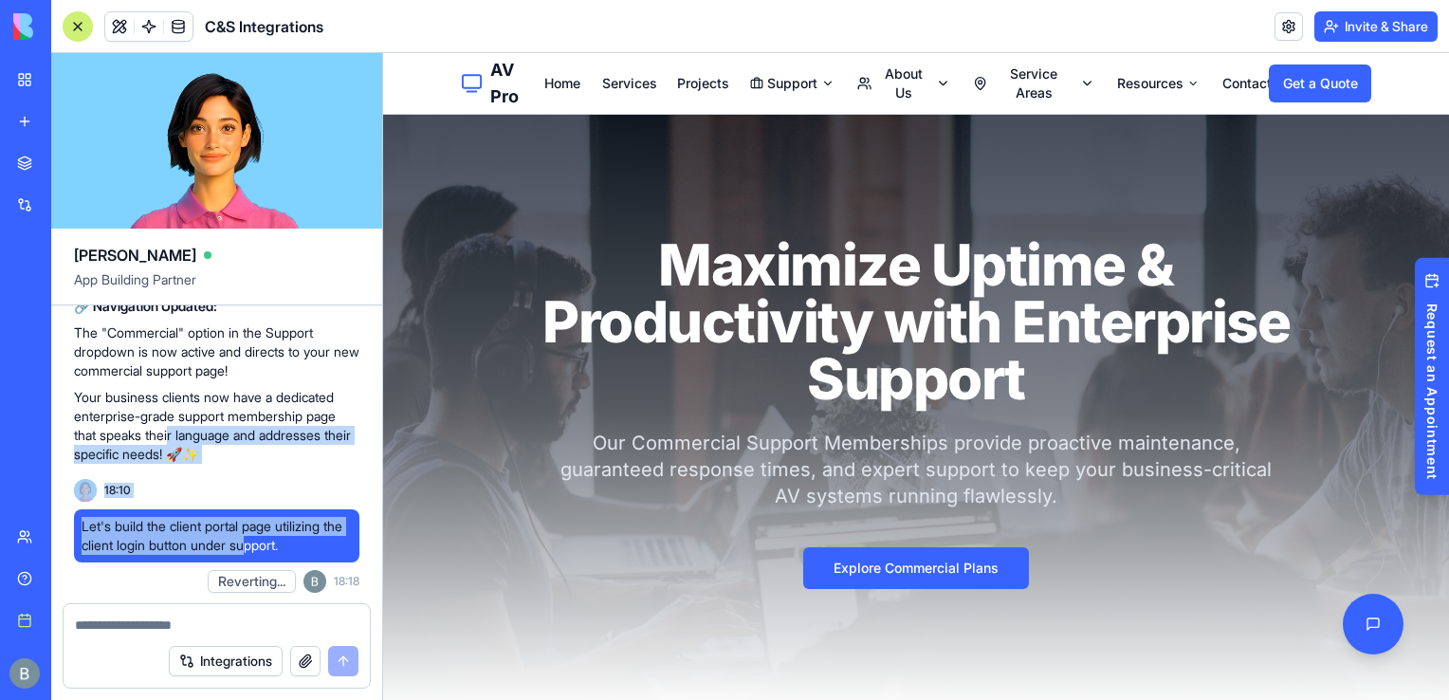
drag, startPoint x: 172, startPoint y: 441, endPoint x: 273, endPoint y: 546, distance: 146.2
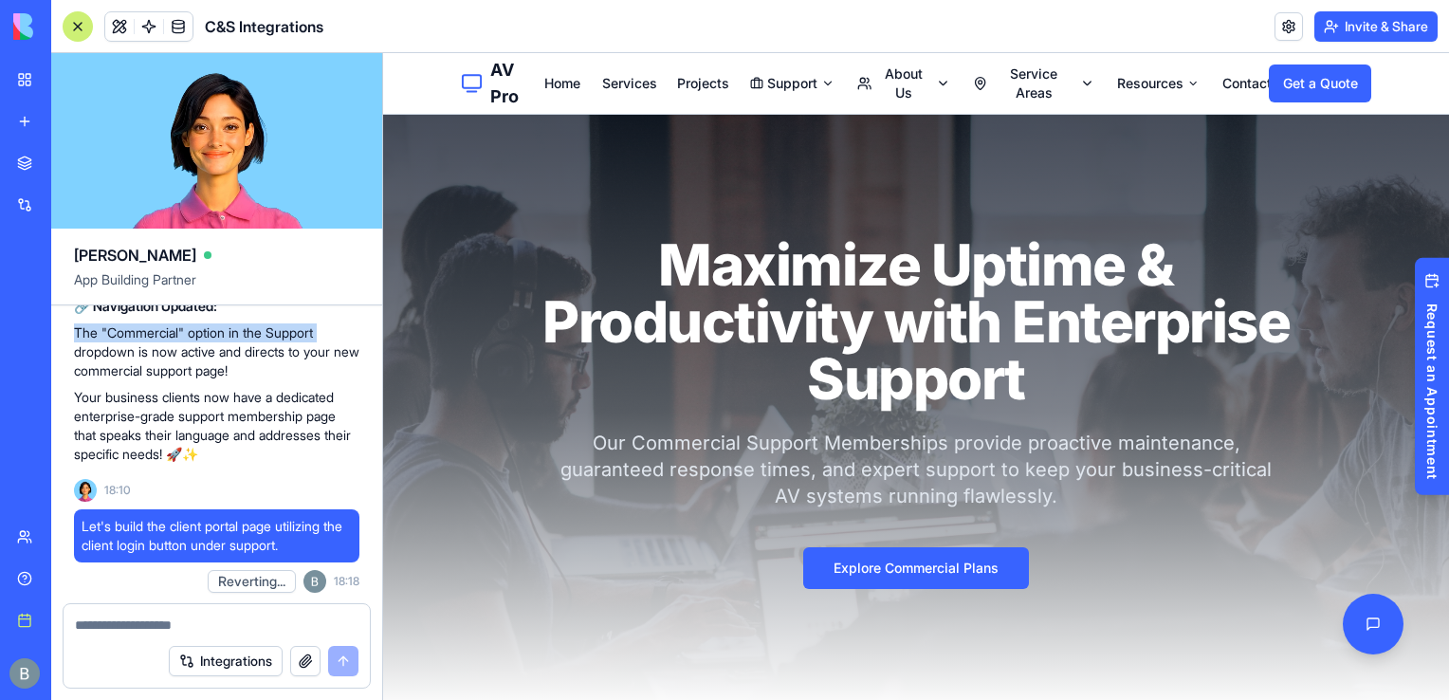
drag, startPoint x: 273, startPoint y: 546, endPoint x: 70, endPoint y: 342, distance: 287.6
drag, startPoint x: 70, startPoint y: 342, endPoint x: 181, endPoint y: 397, distance: 123.8
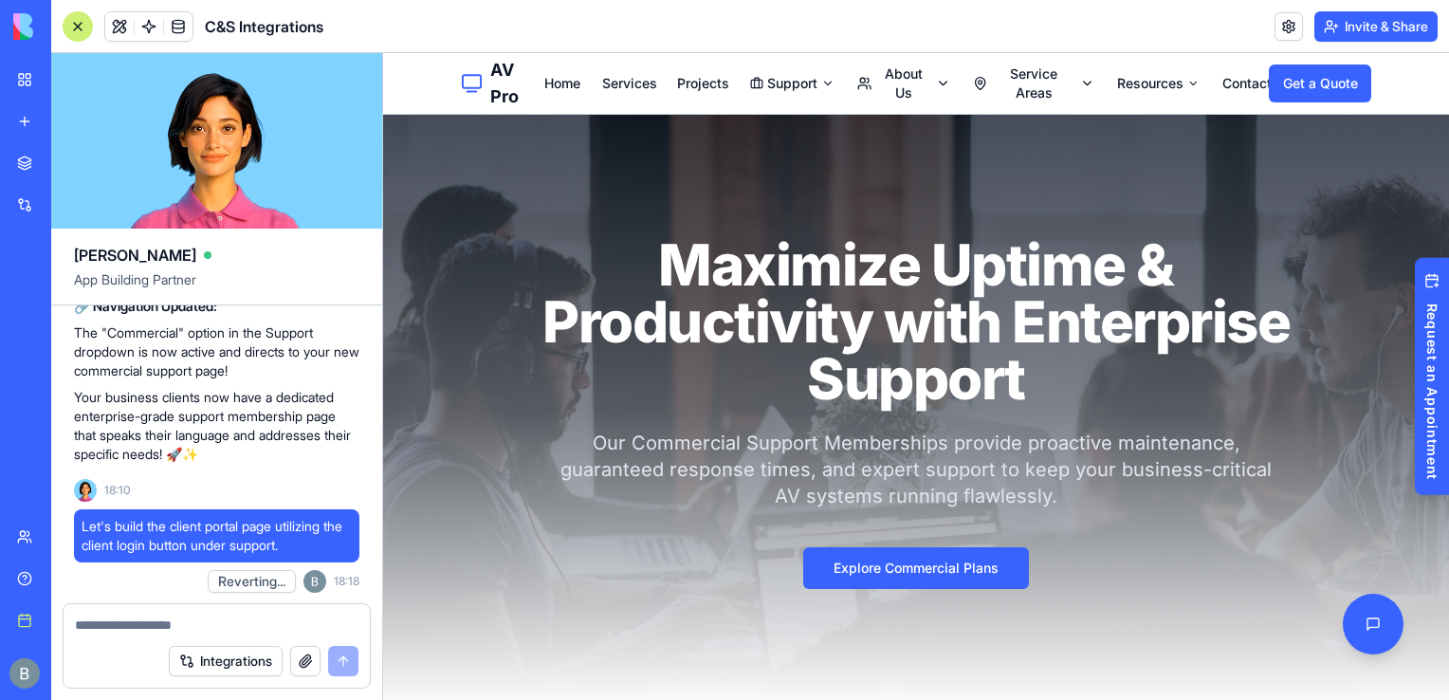
click at [181, 397] on p "Your business clients now have a dedicated enterprise-grade support membership …" at bounding box center [216, 426] width 285 height 76
click at [158, 641] on div "Integrations" at bounding box center [217, 660] width 306 height 53
click at [148, 630] on textarea at bounding box center [216, 624] width 283 height 19
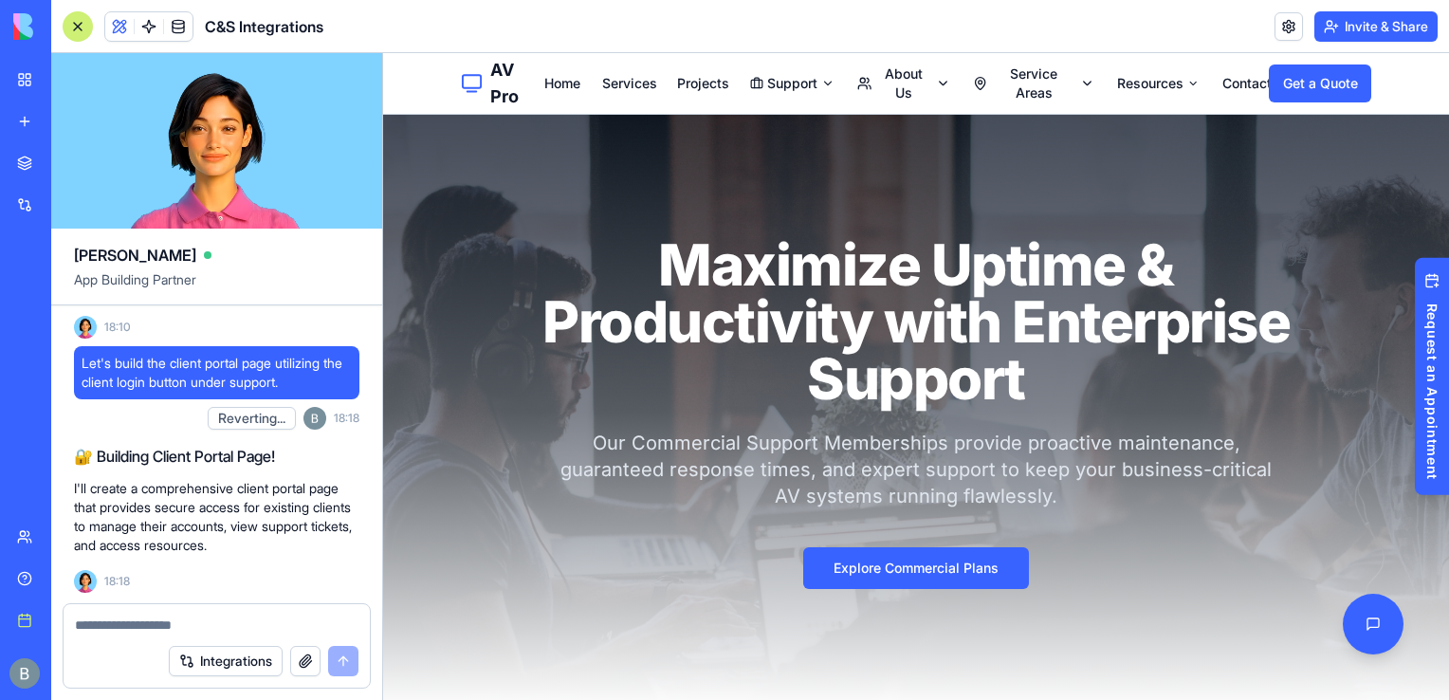
scroll to position [56939, 0]
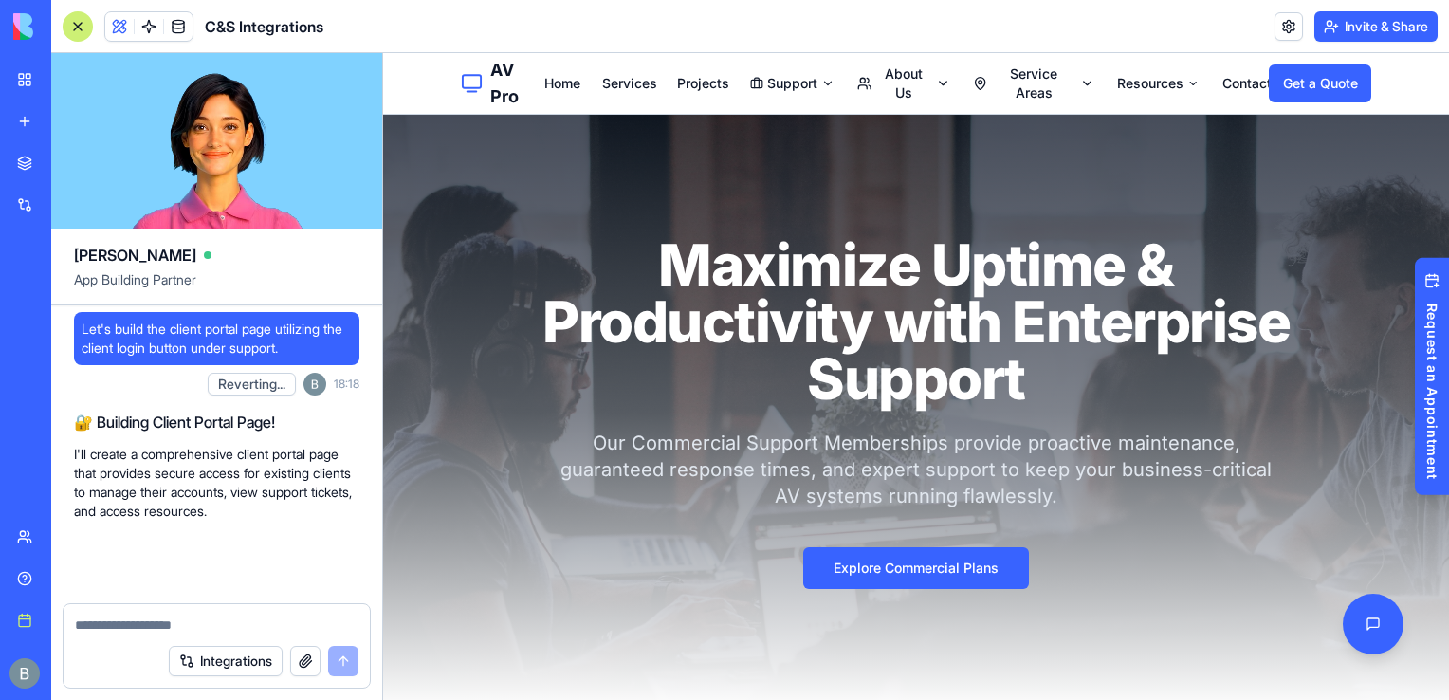
click at [190, 613] on div at bounding box center [217, 619] width 306 height 30
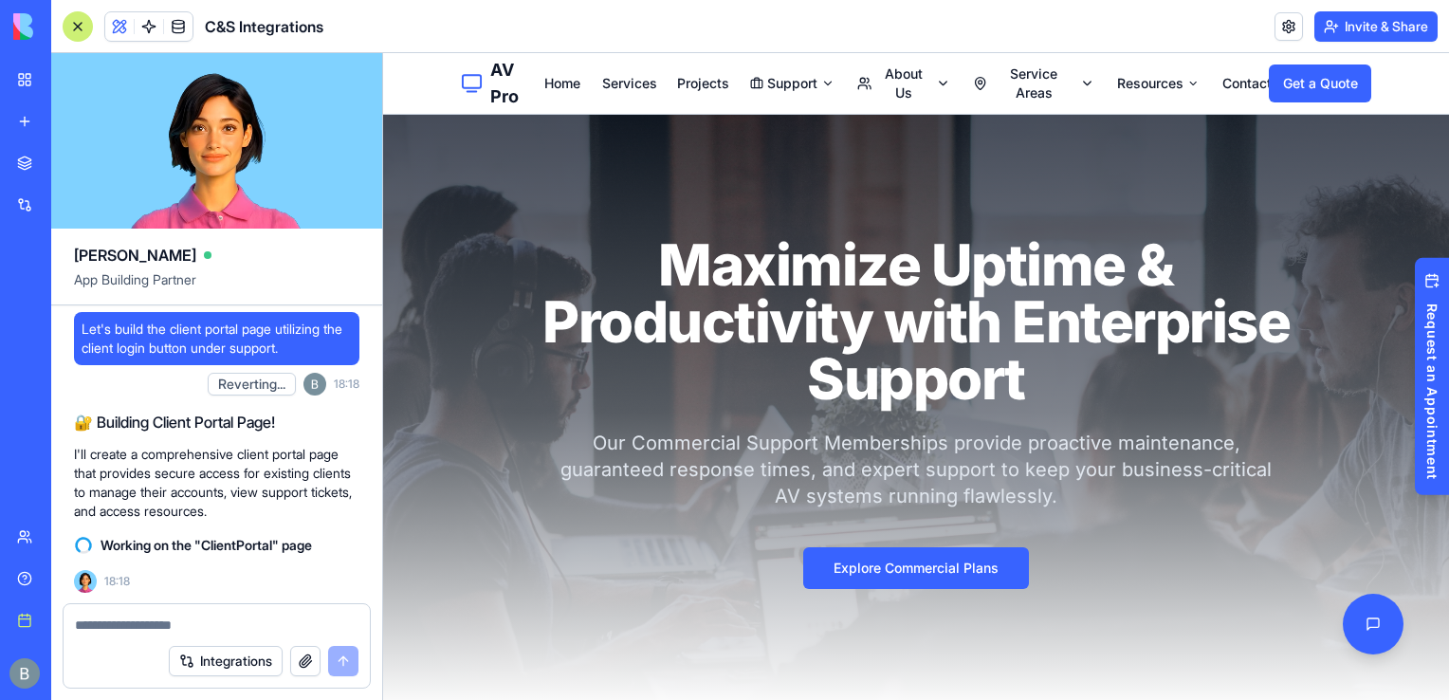
click at [190, 624] on textarea at bounding box center [216, 624] width 283 height 19
type textarea "****"
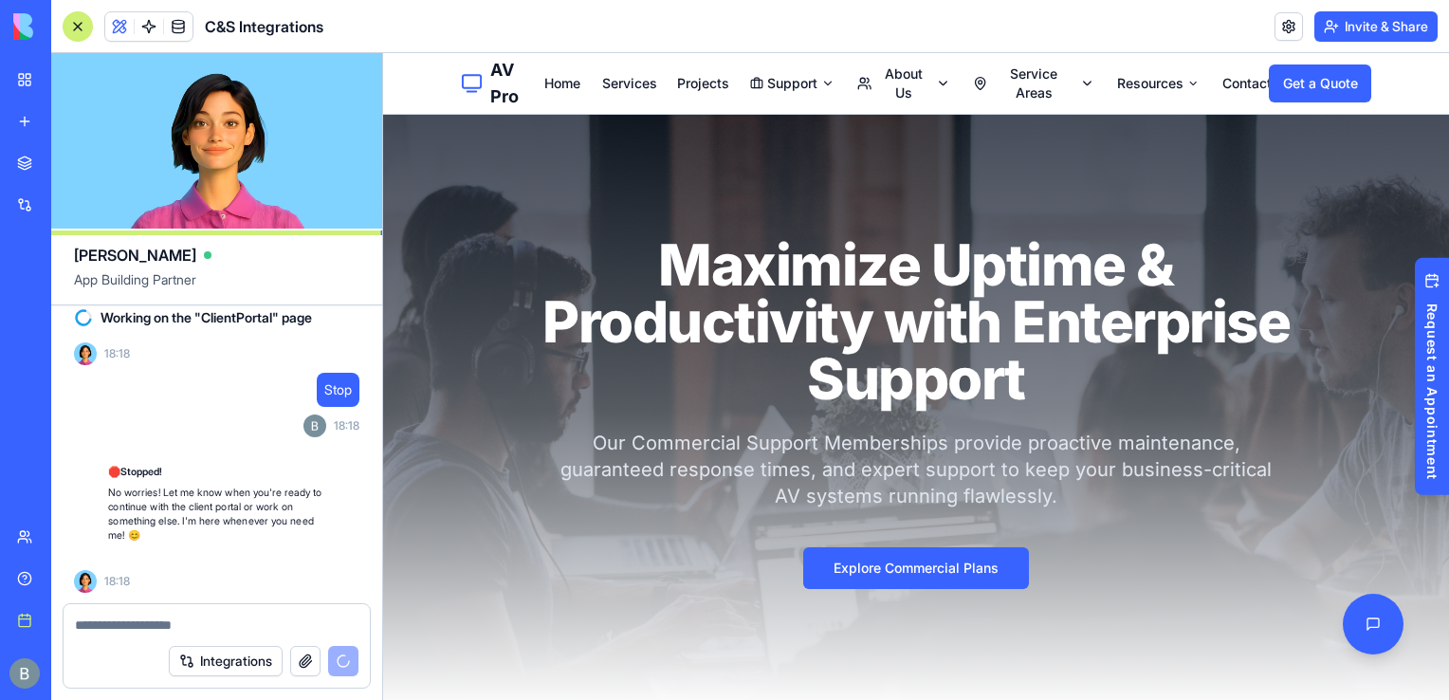
scroll to position [57167, 0]
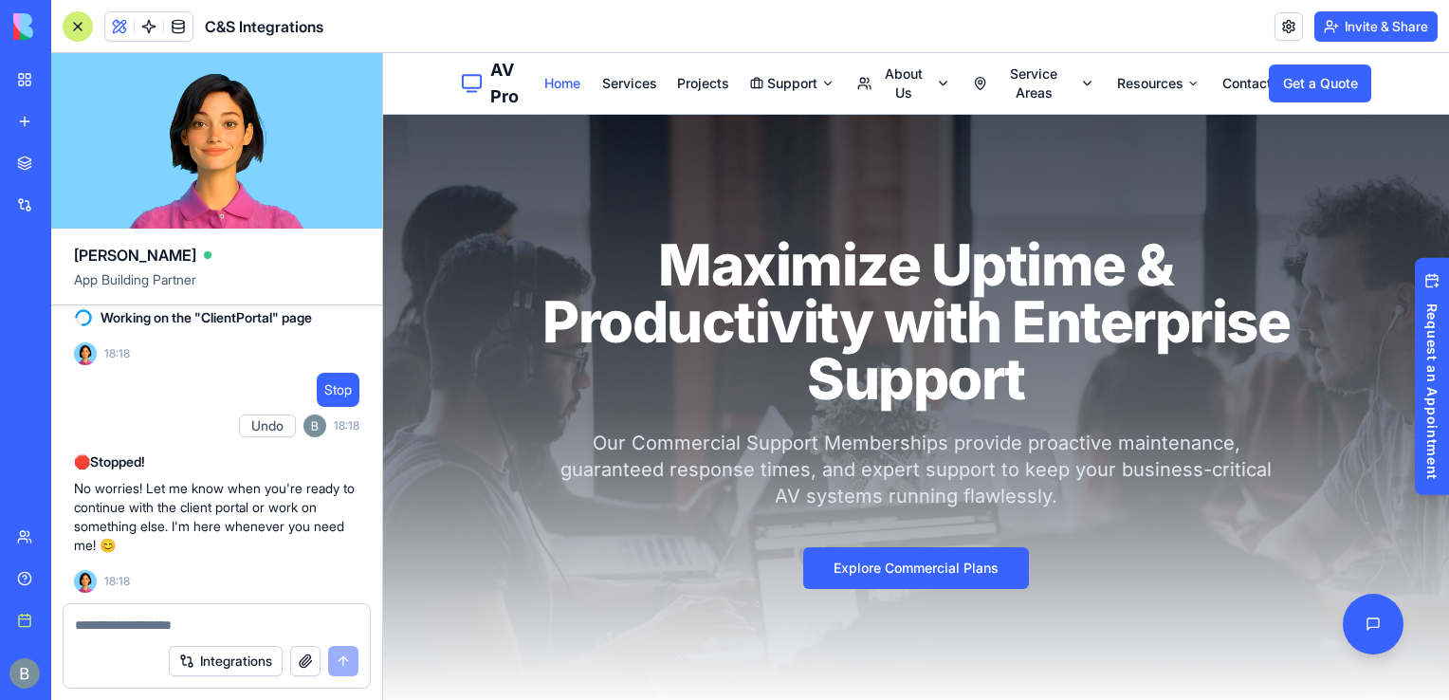
click at [570, 78] on link "Home" at bounding box center [561, 83] width 34 height 19
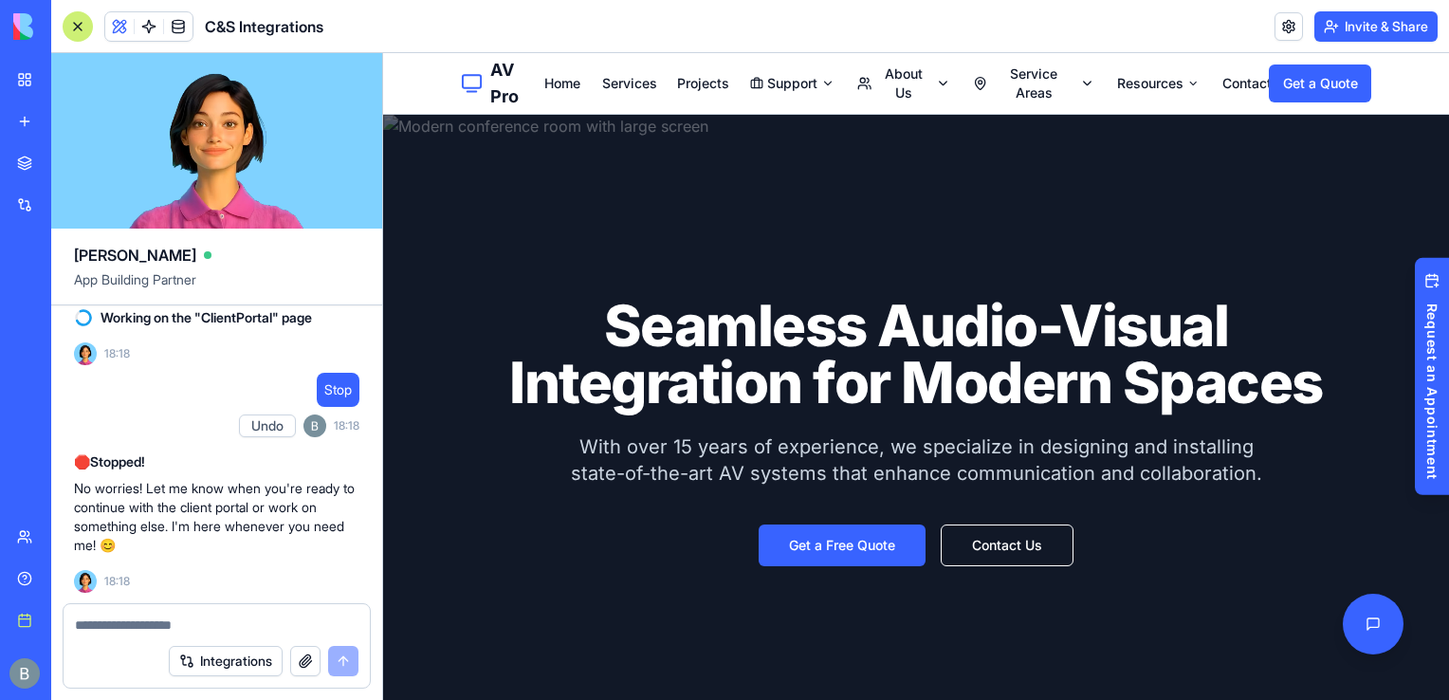
click at [35, 65] on link "My workspace" at bounding box center [44, 80] width 76 height 38
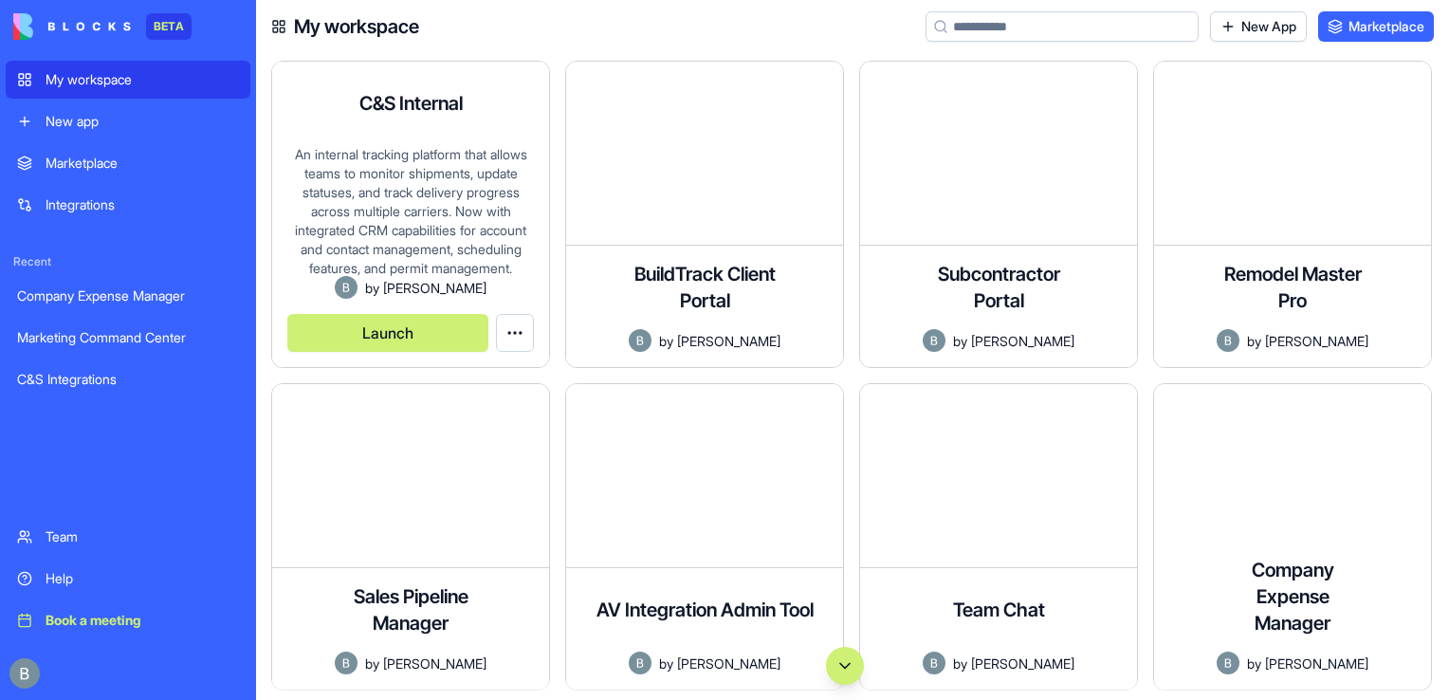
click at [391, 343] on button "Launch" at bounding box center [387, 333] width 201 height 38
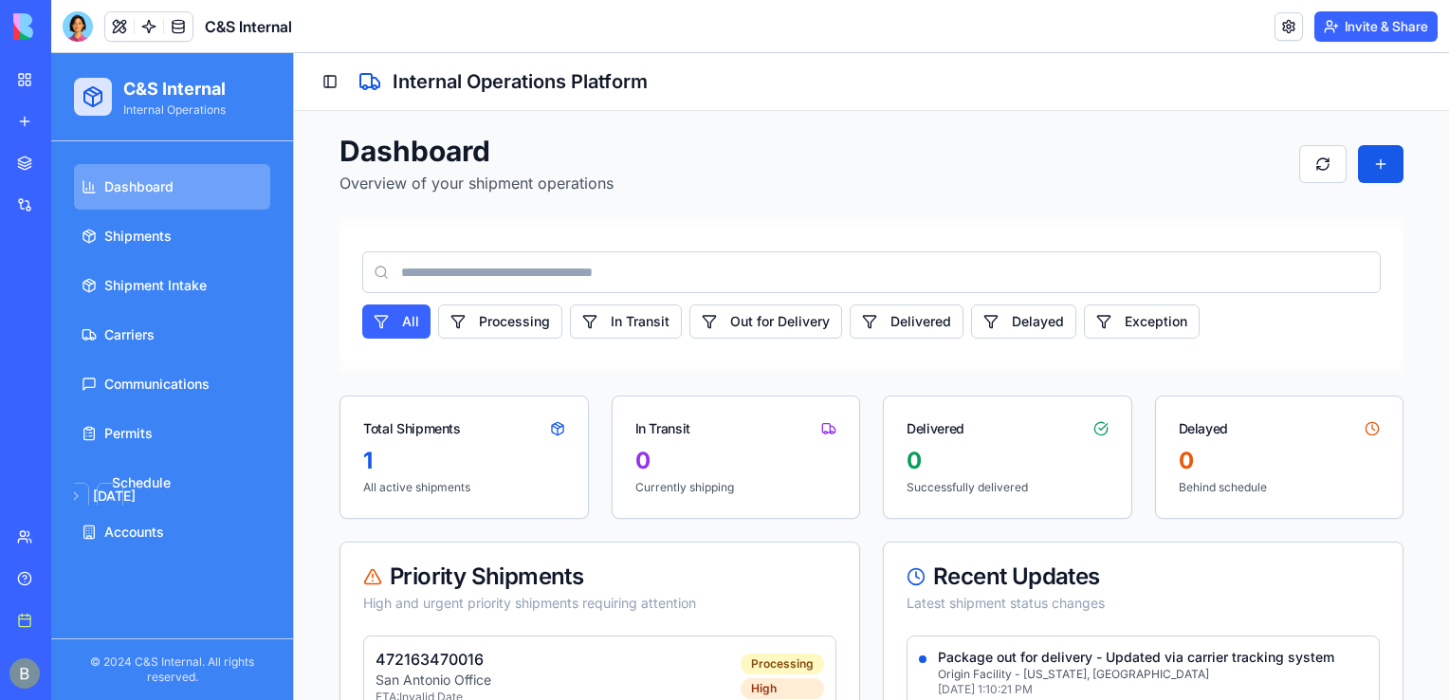
click at [21, 28] on img at bounding box center [72, 26] width 118 height 27
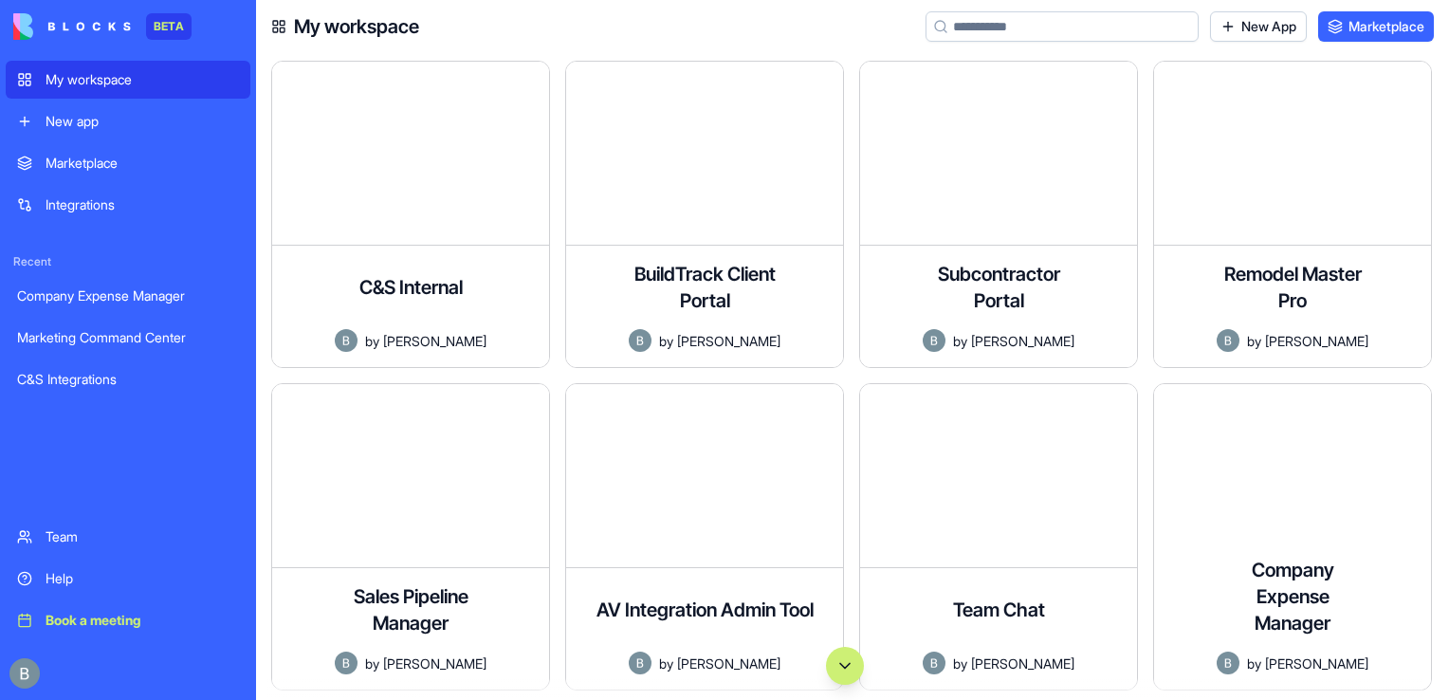
click at [1020, 53] on div "C&S Internal An internal tracking platform that allows teams to monitor shipmen…" at bounding box center [852, 376] width 1193 height 647
click at [1001, 44] on div "My workspace New App Marketplace" at bounding box center [852, 26] width 1193 height 53
click at [989, 30] on input at bounding box center [1061, 26] width 273 height 30
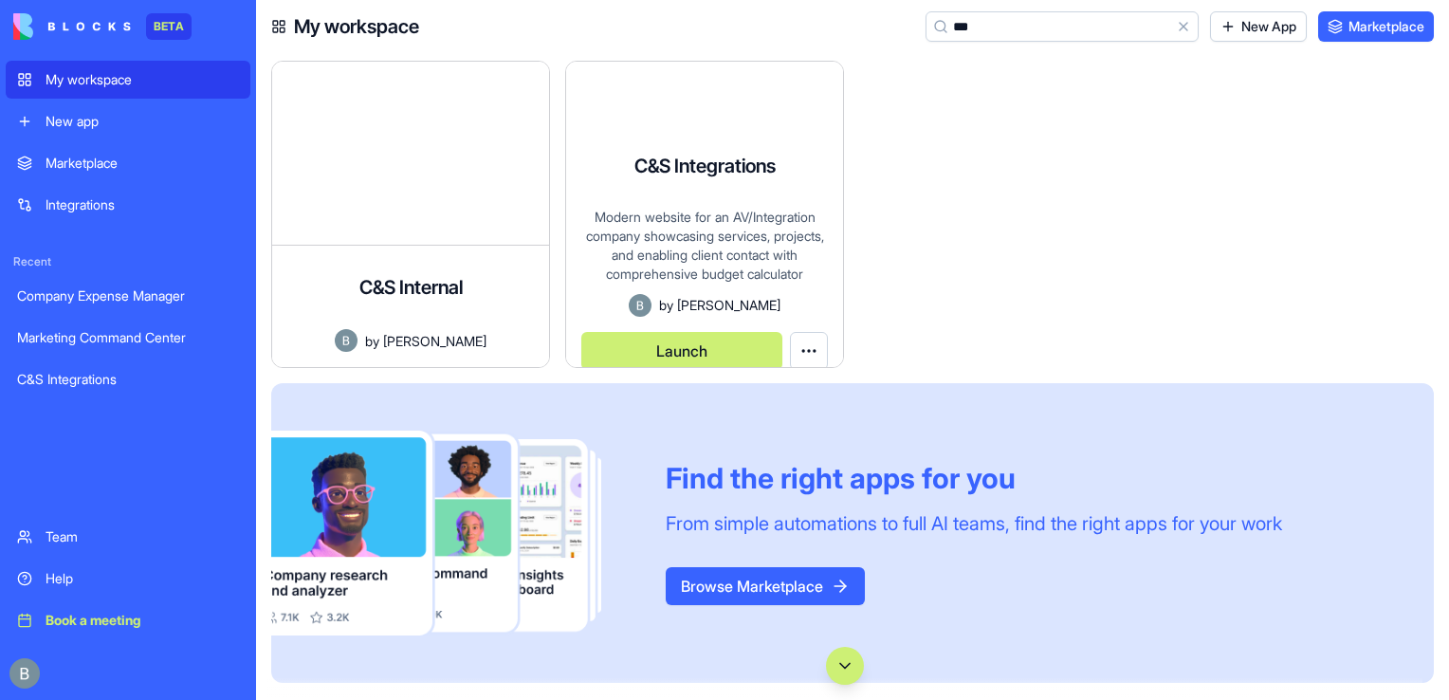
type input "***"
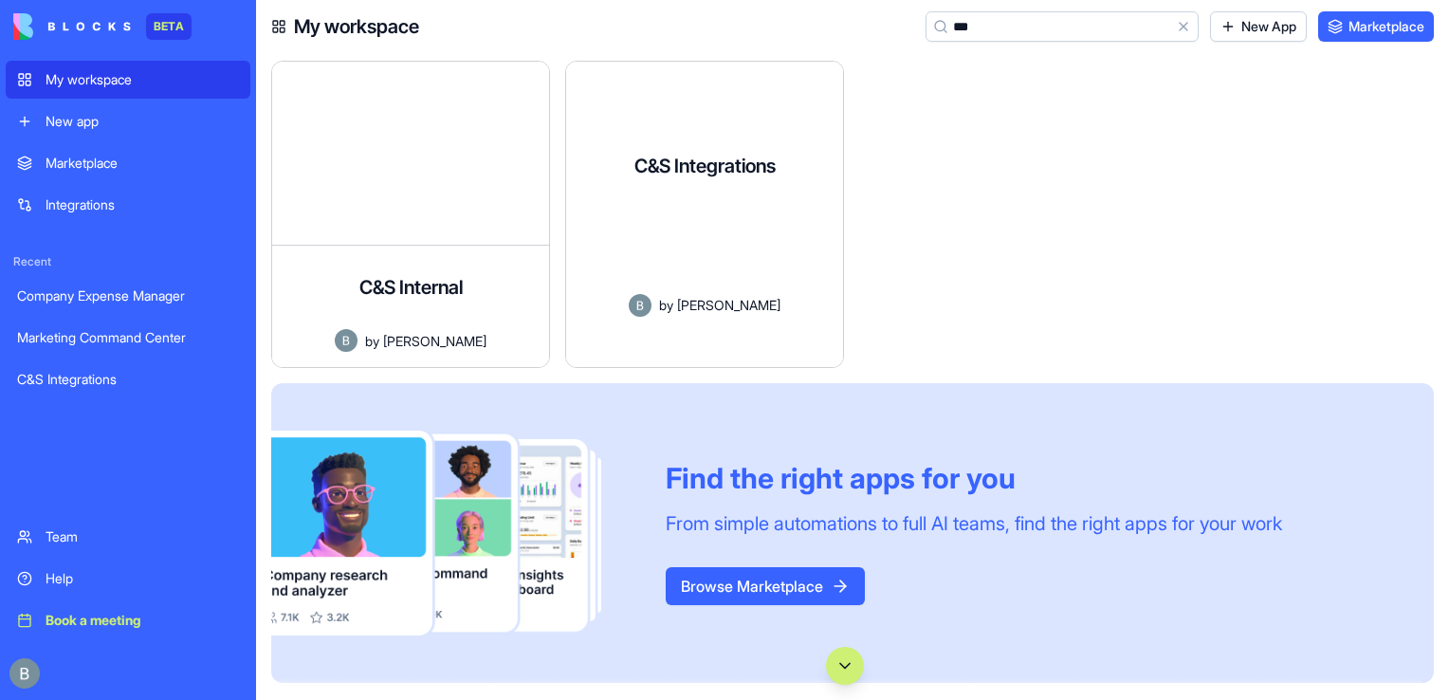
click at [648, 151] on div "C&S Integrations Modern website for an AV/Integration company showcasing servic…" at bounding box center [704, 245] width 277 height 243
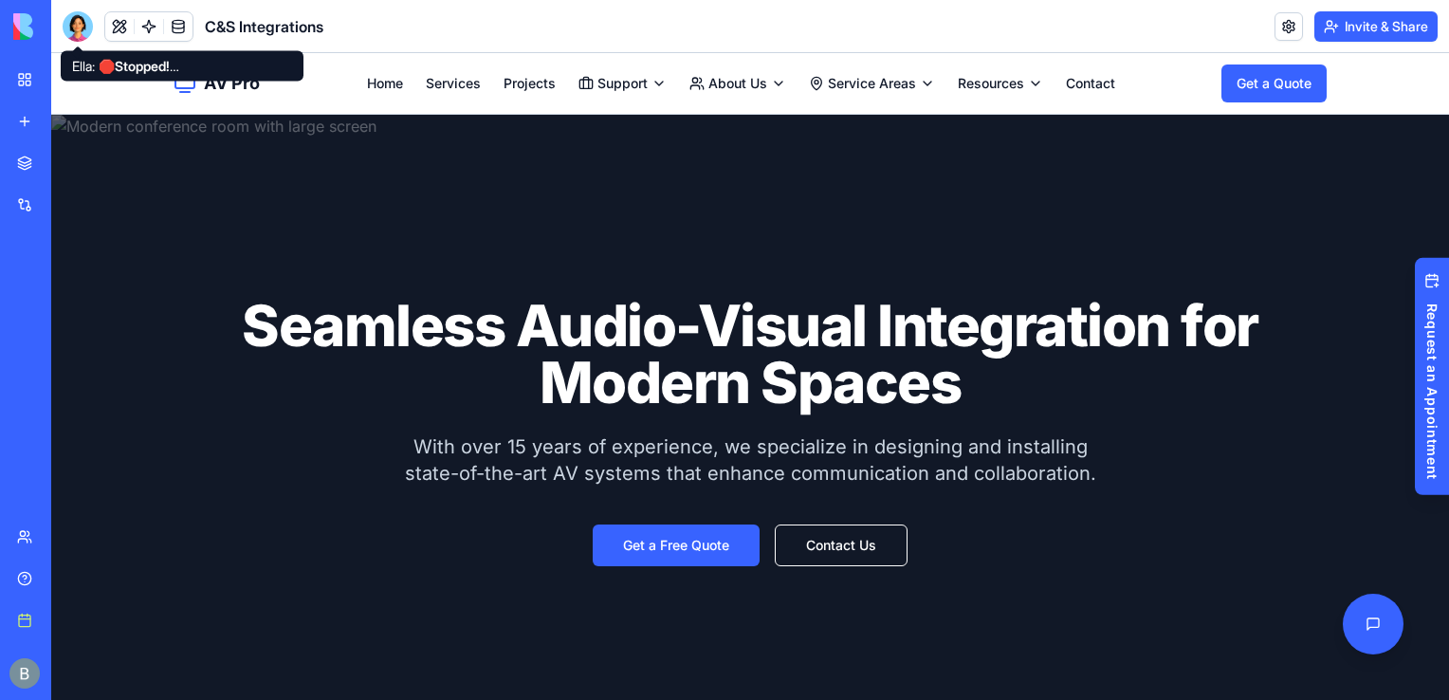
click at [80, 26] on div at bounding box center [78, 26] width 30 height 30
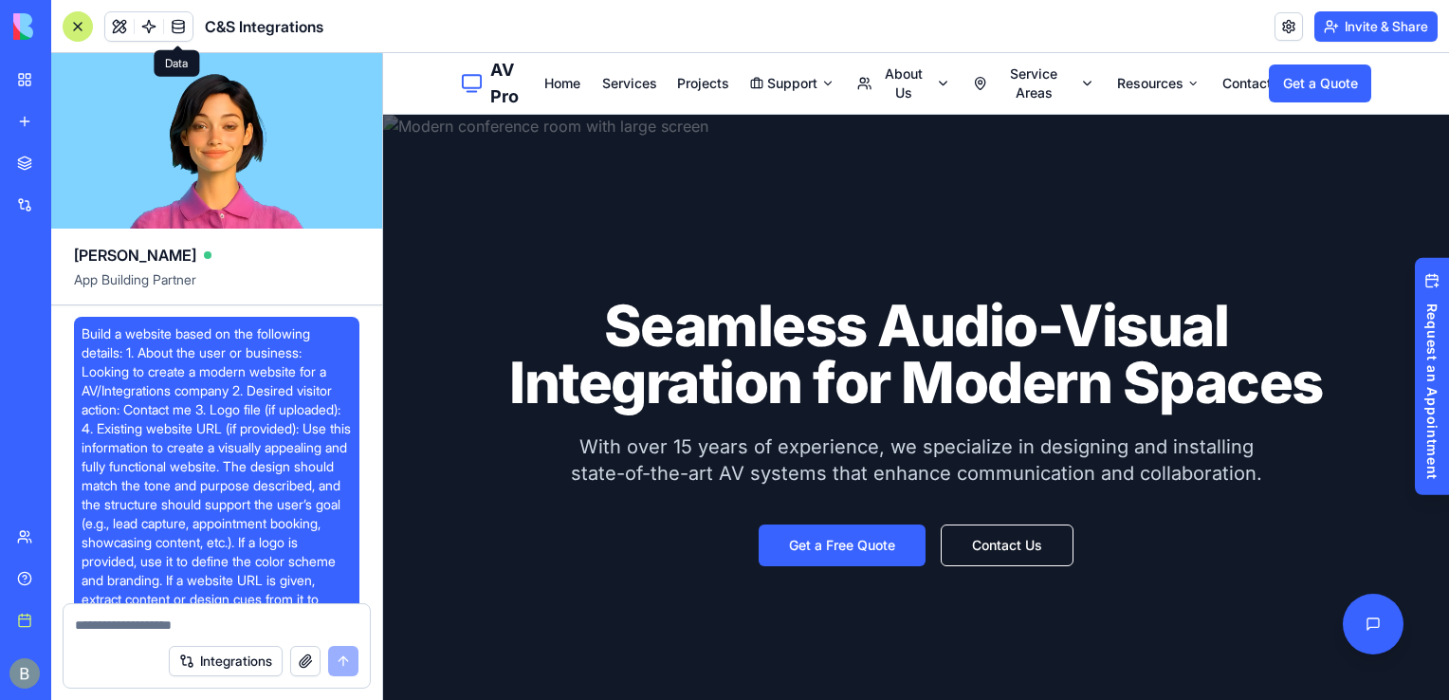
scroll to position [57167, 0]
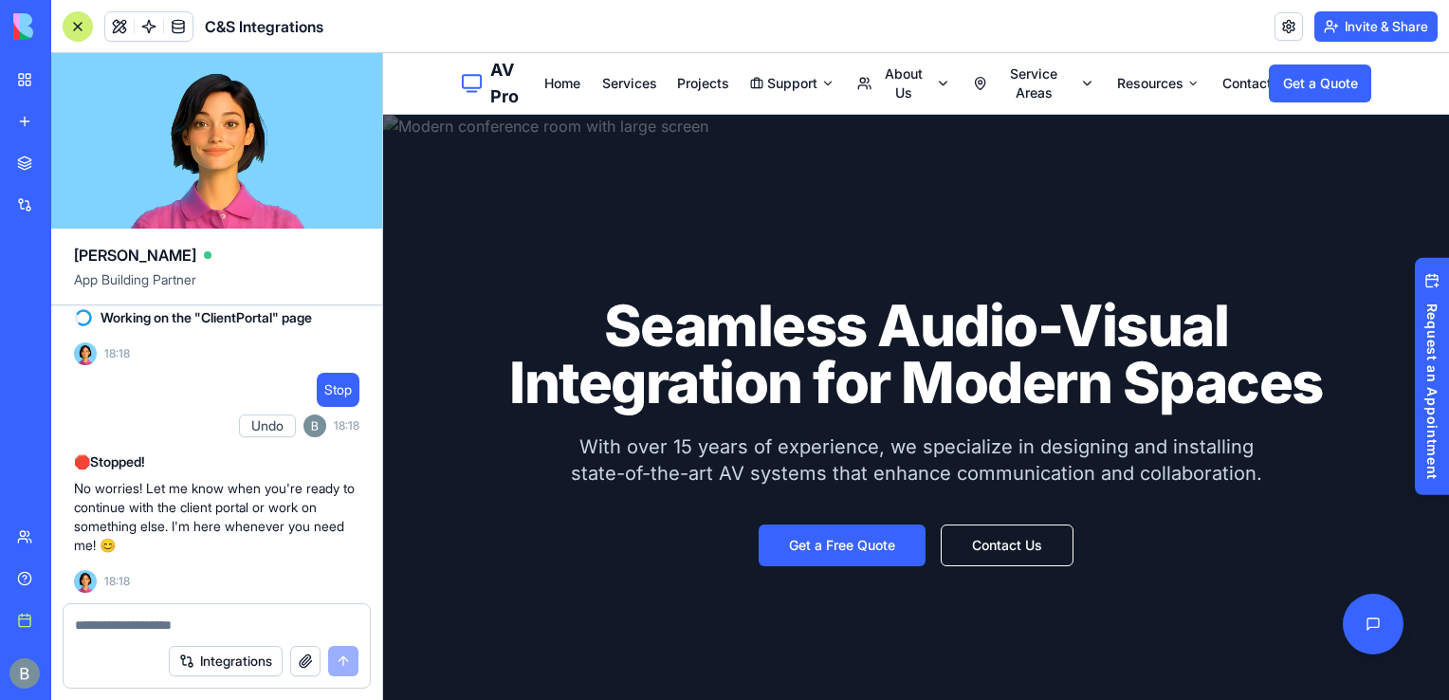
click at [89, 26] on div at bounding box center [78, 26] width 30 height 30
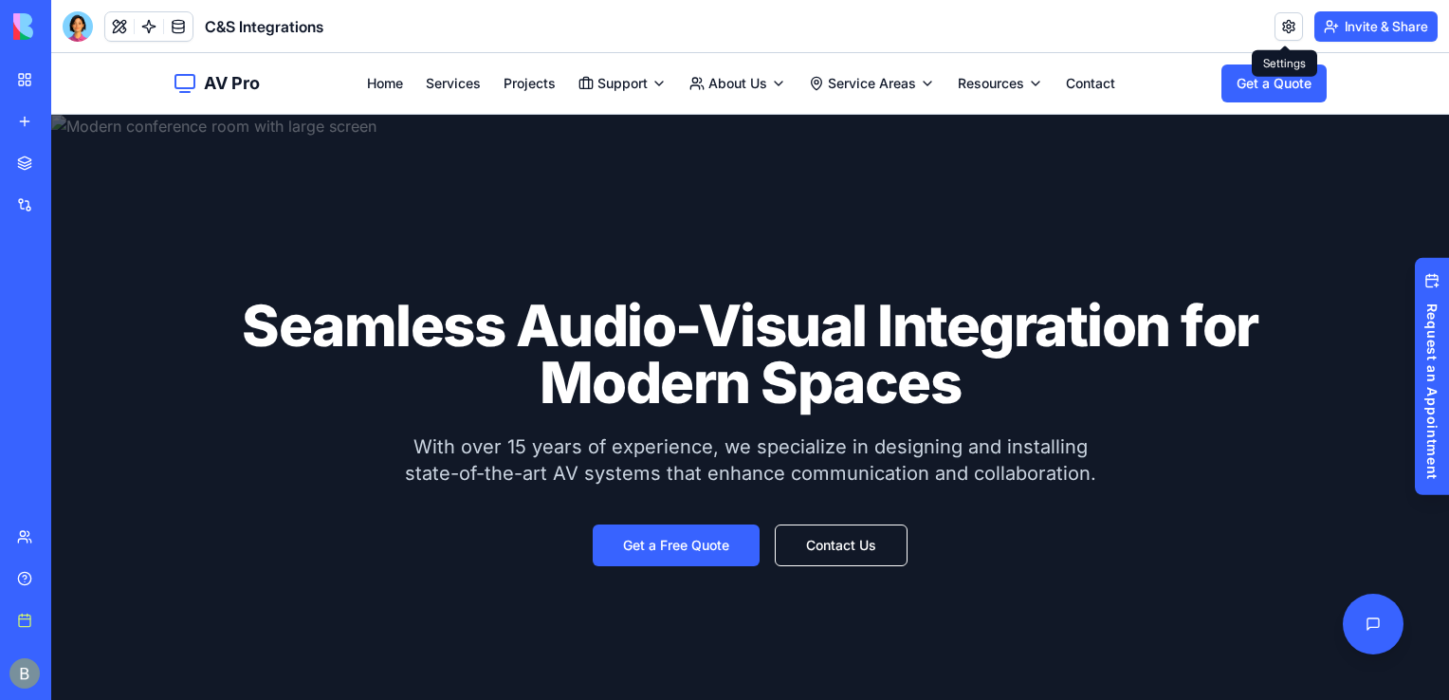
click at [1289, 29] on link at bounding box center [1288, 26] width 28 height 28
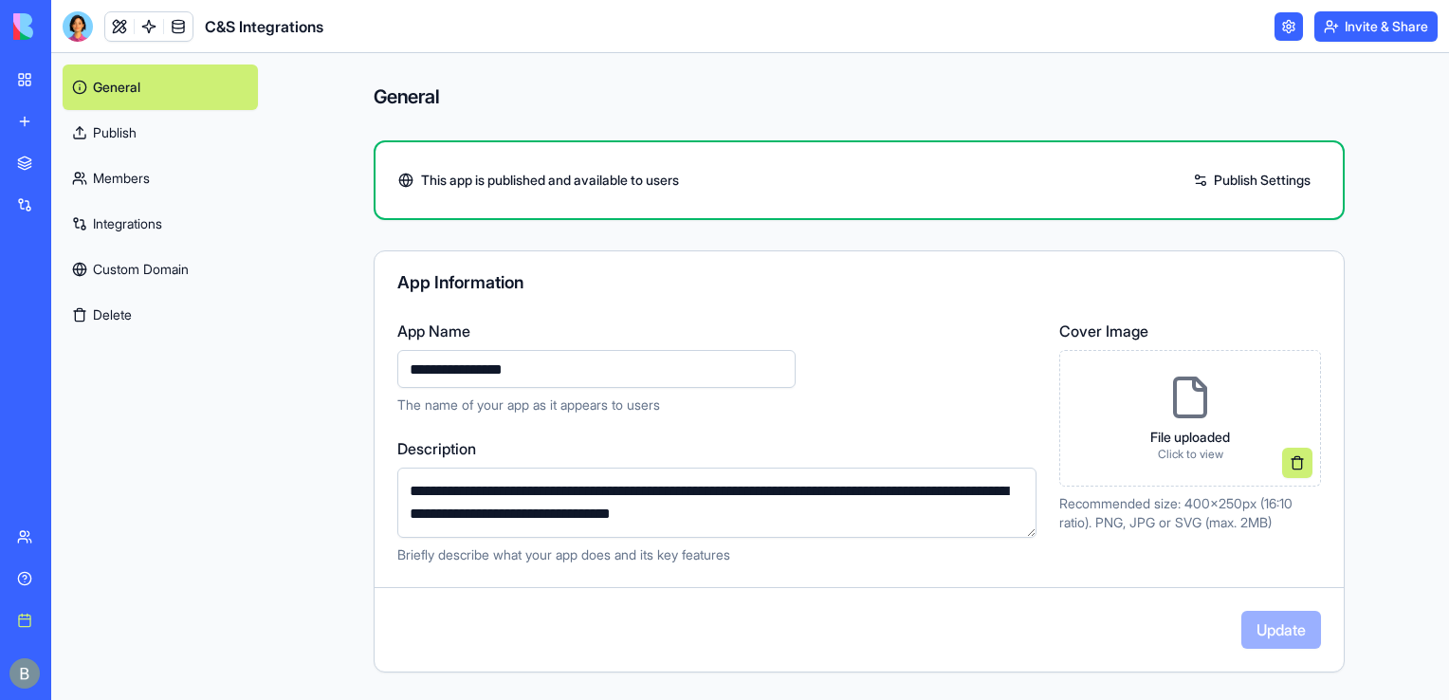
click at [159, 281] on link "Custom Domain" at bounding box center [160, 269] width 195 height 46
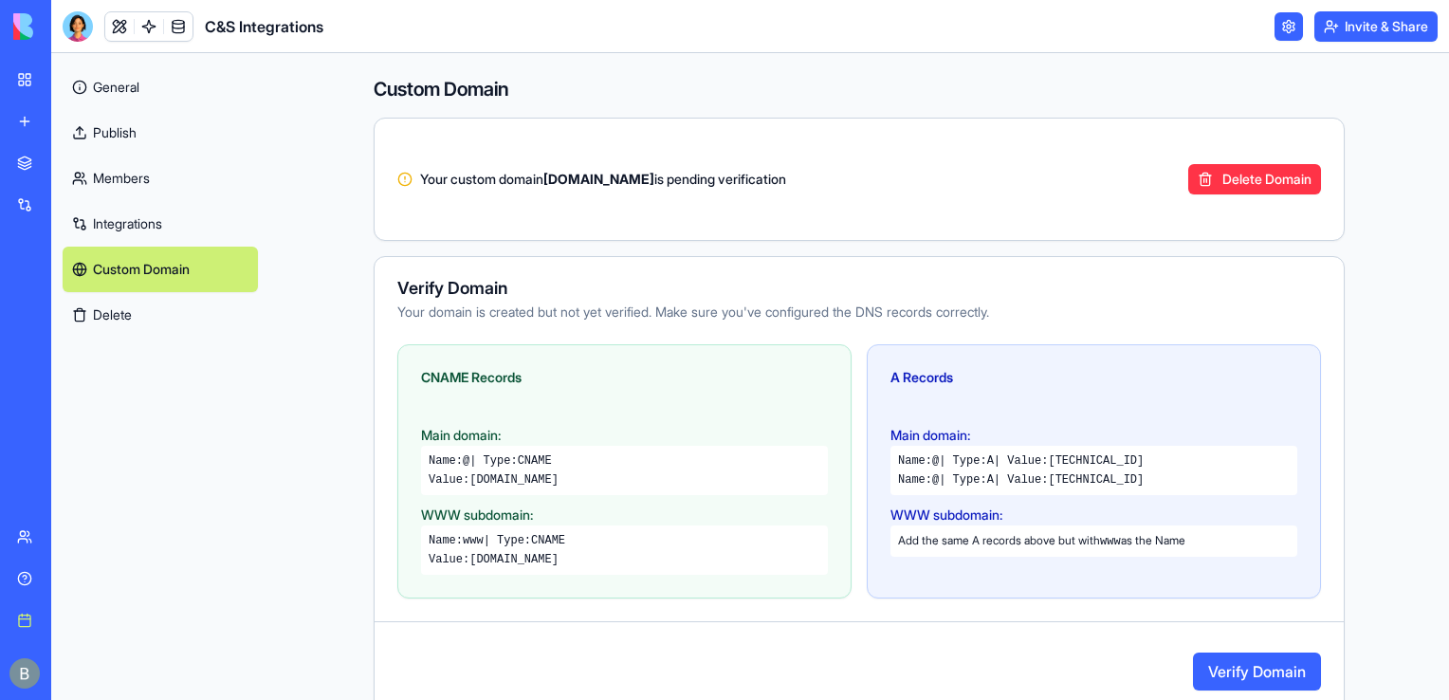
click at [1263, 650] on div "Verify Domain" at bounding box center [858, 671] width 969 height 53
click at [1239, 676] on button "Verify Domain" at bounding box center [1257, 671] width 128 height 38
click at [118, 89] on link "General" at bounding box center [160, 87] width 195 height 46
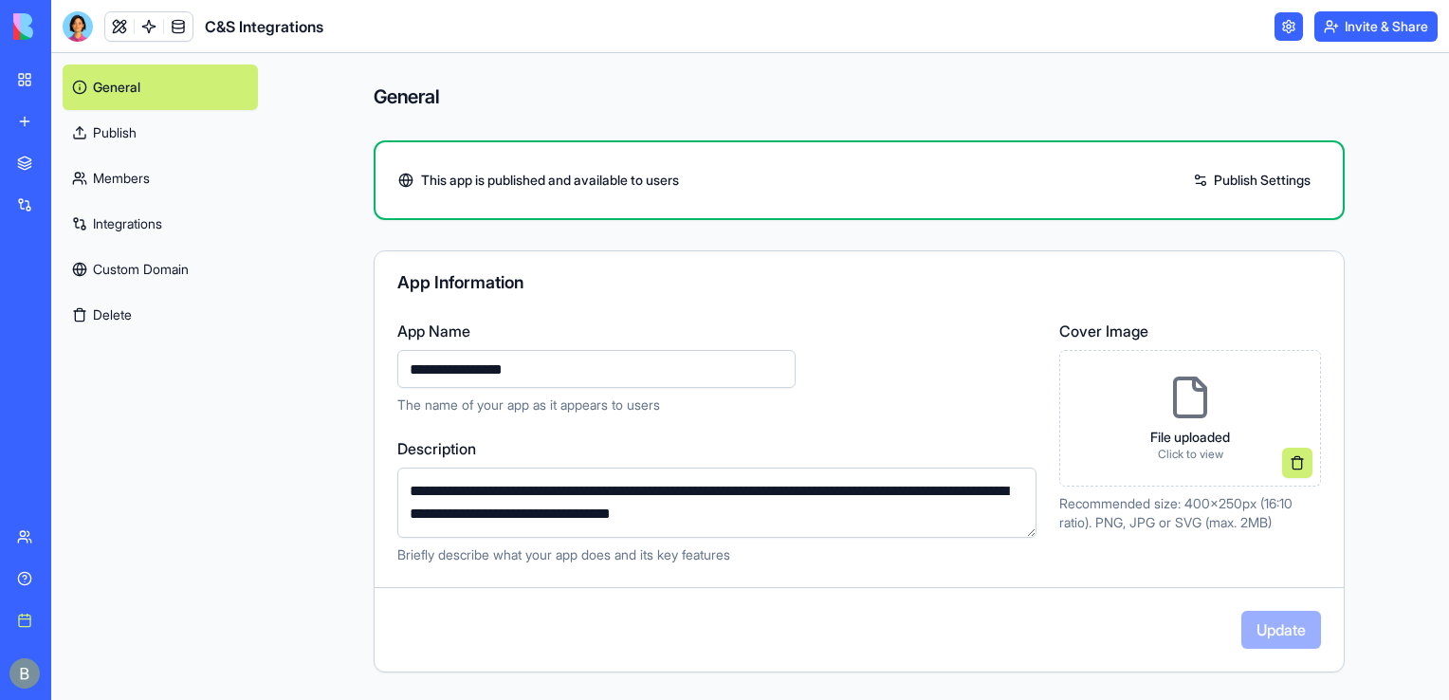
click at [70, 70] on div "My workspace" at bounding box center [58, 79] width 25 height 19
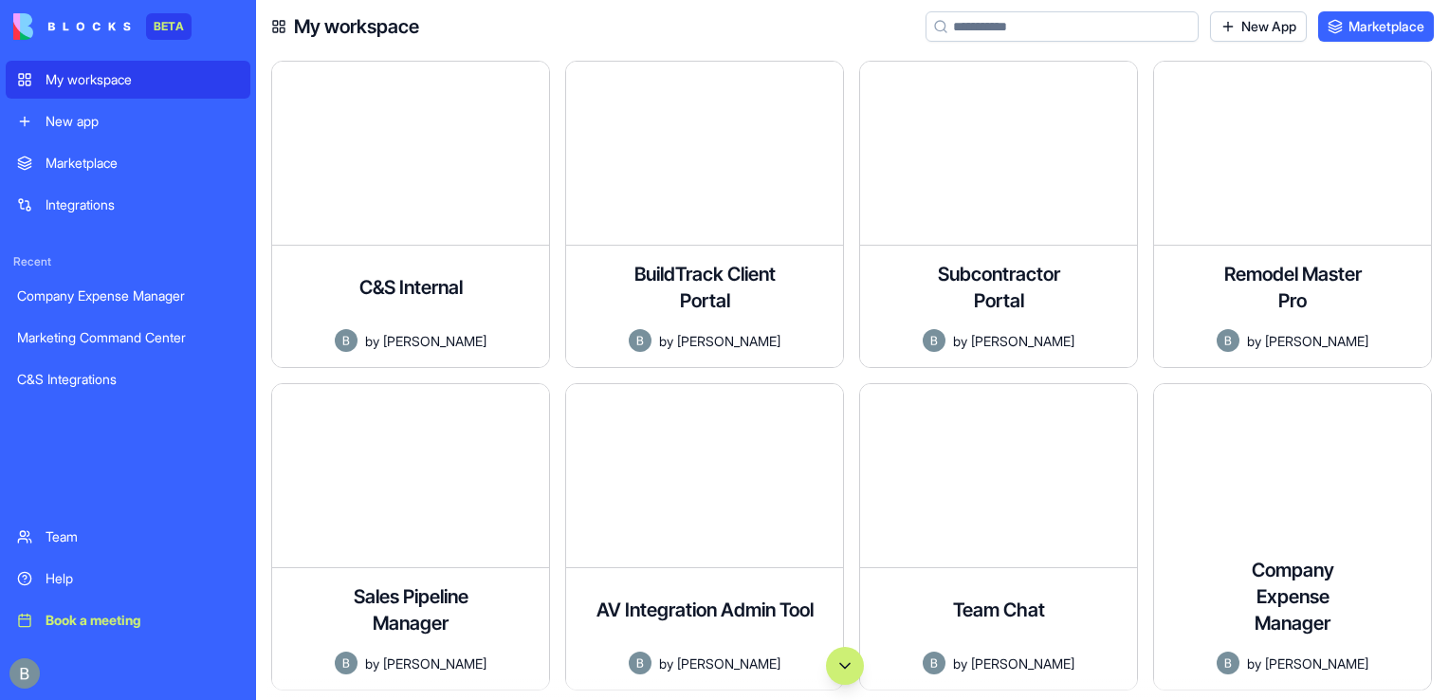
click at [1233, 13] on link "New App" at bounding box center [1258, 26] width 97 height 30
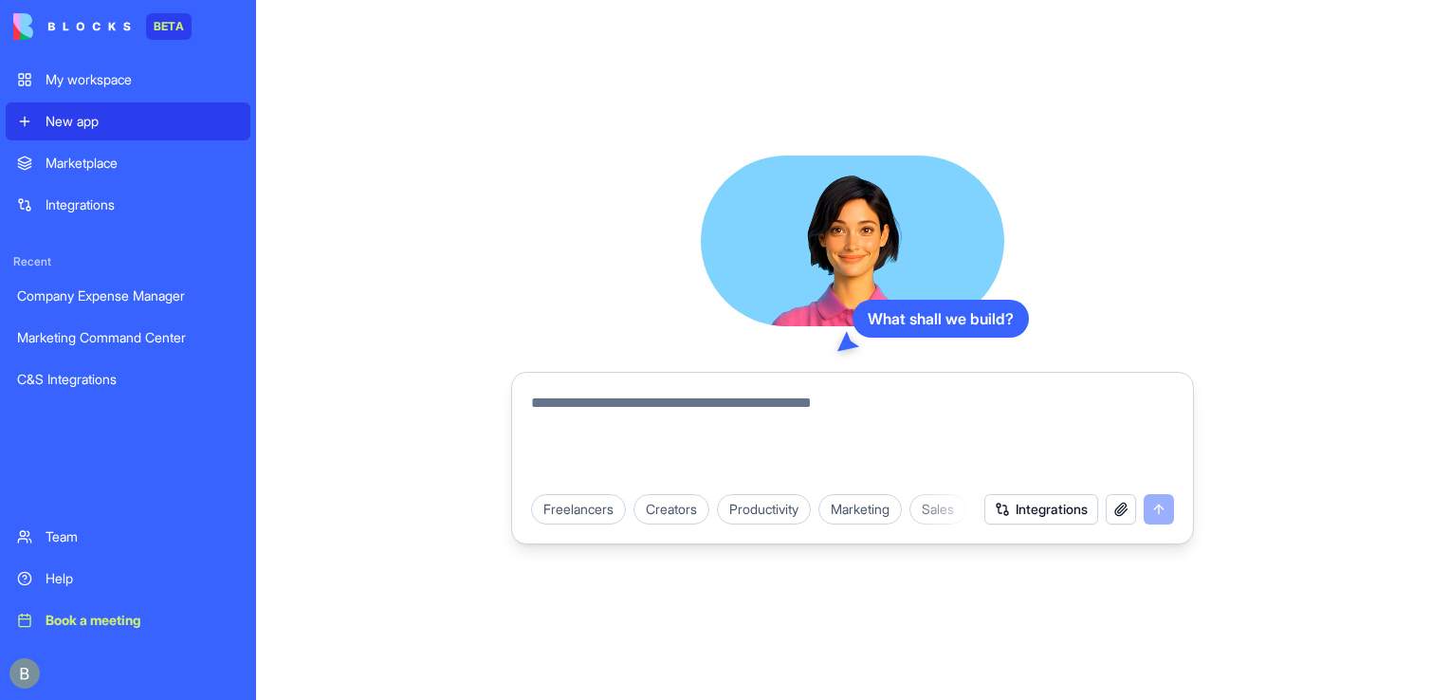
click at [889, 389] on div at bounding box center [852, 431] width 665 height 102
click at [847, 432] on textarea at bounding box center [852, 437] width 643 height 91
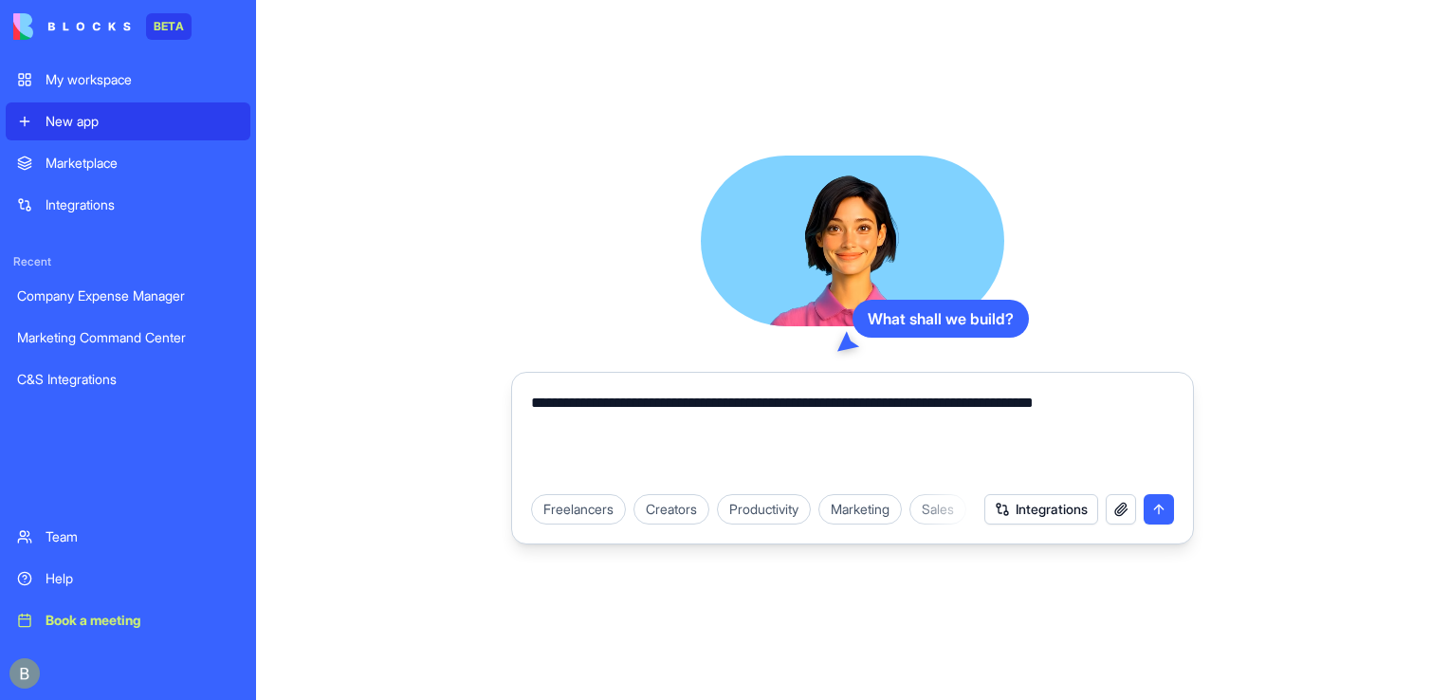
type textarea "**********"
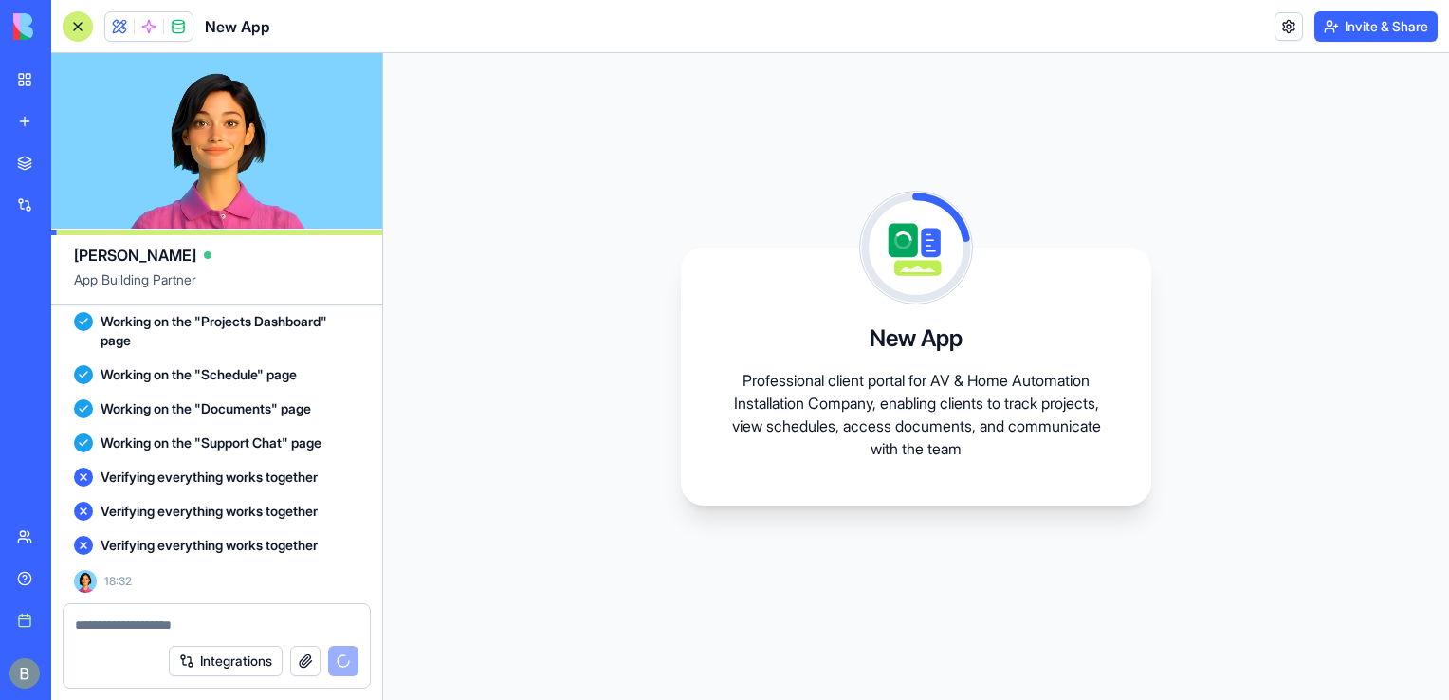
scroll to position [732, 0]
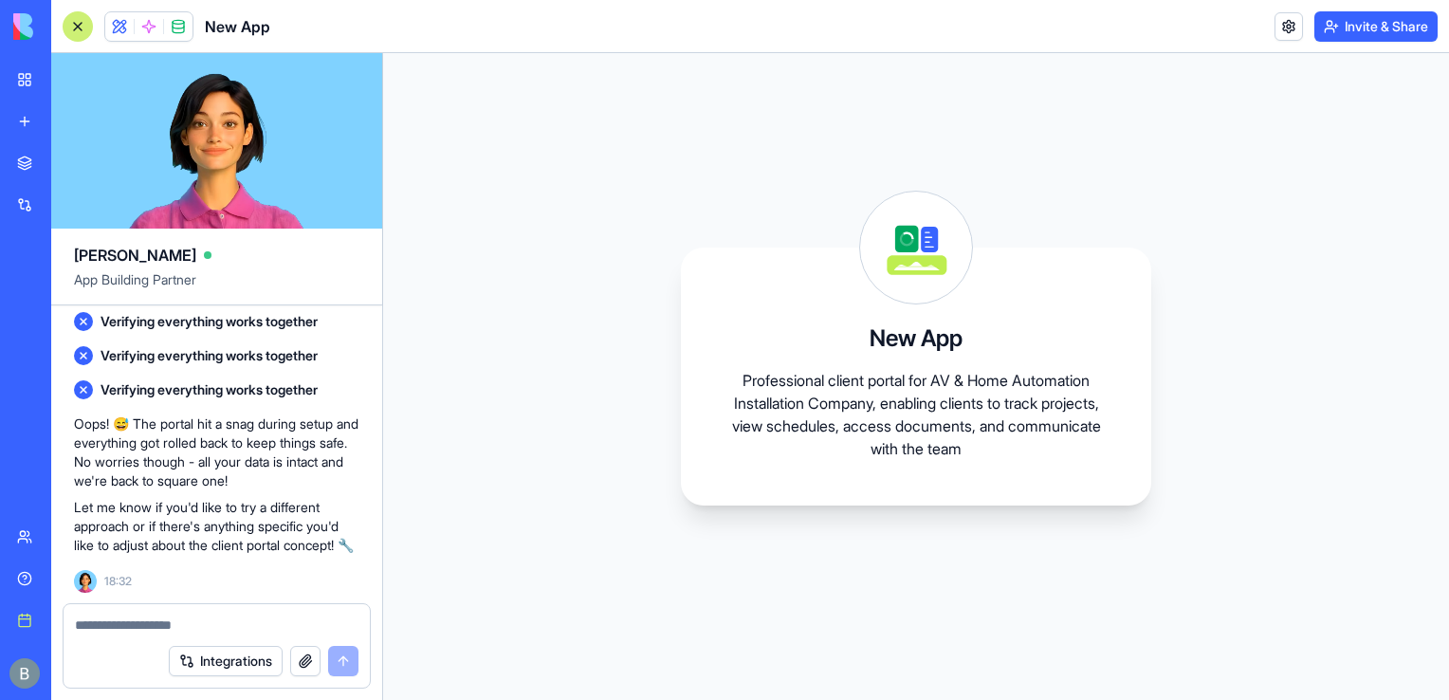
click at [847, 432] on p "Professional client portal for AV & Home Automation Installation Company, enabl…" at bounding box center [915, 414] width 379 height 91
click at [253, 621] on textarea at bounding box center [217, 624] width 284 height 19
click at [185, 617] on textarea at bounding box center [217, 624] width 284 height 19
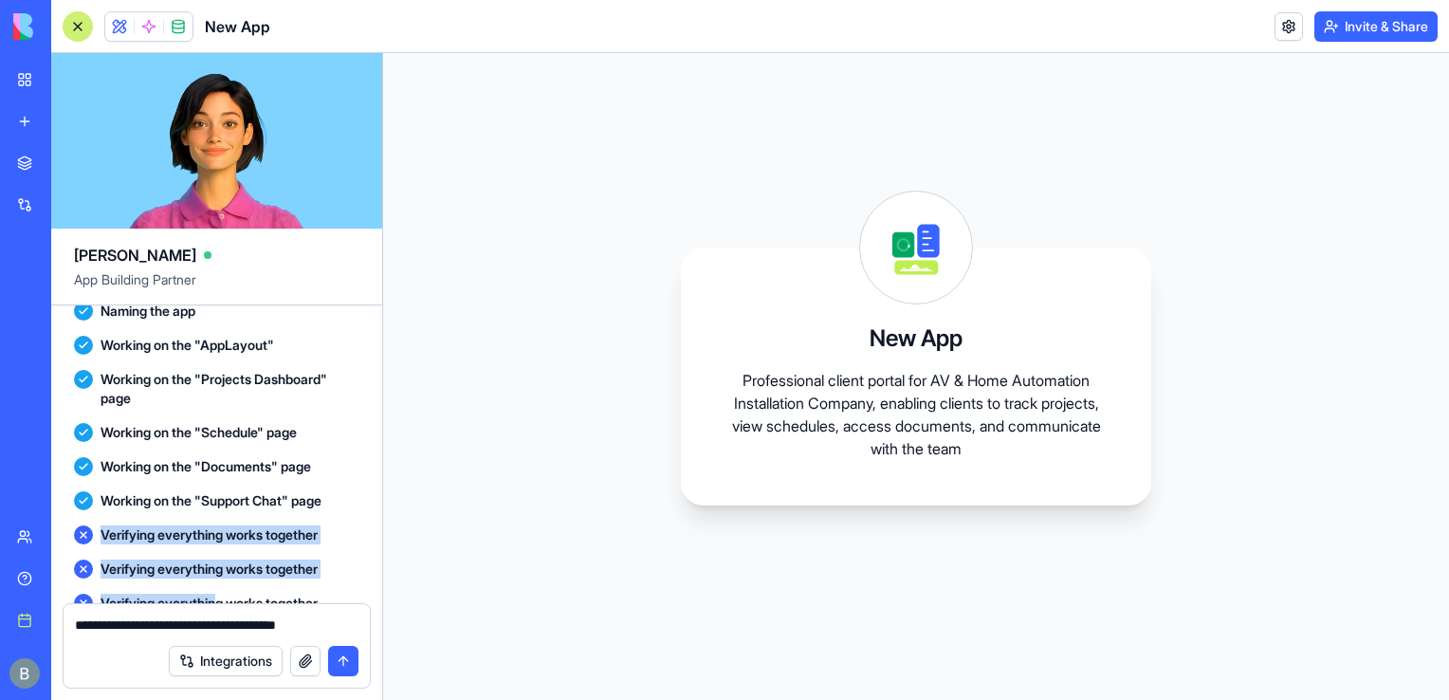
scroll to position [483, 0]
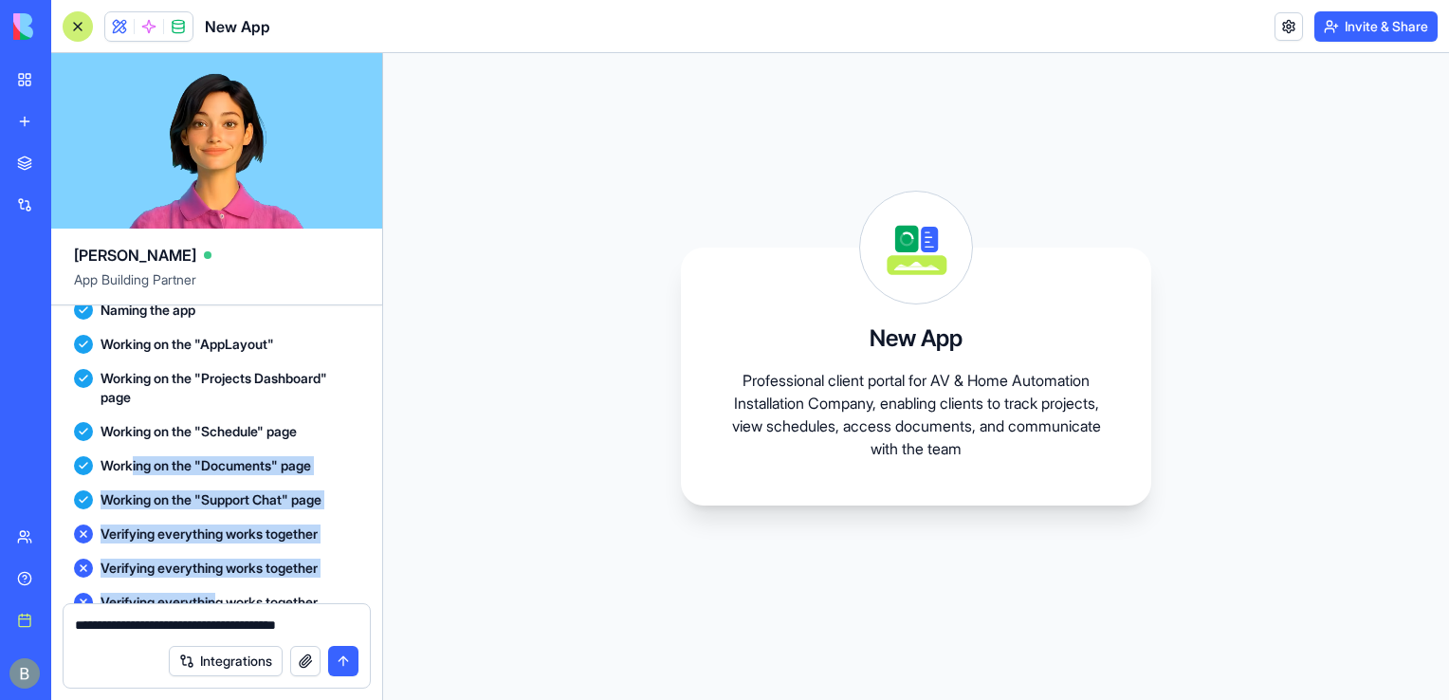
drag, startPoint x: 225, startPoint y: 370, endPoint x: 133, endPoint y: 494, distance: 154.5
click at [133, 494] on div "We're going to create a client portal for an AV & Home Automation Installation …" at bounding box center [216, 319] width 331 height 993
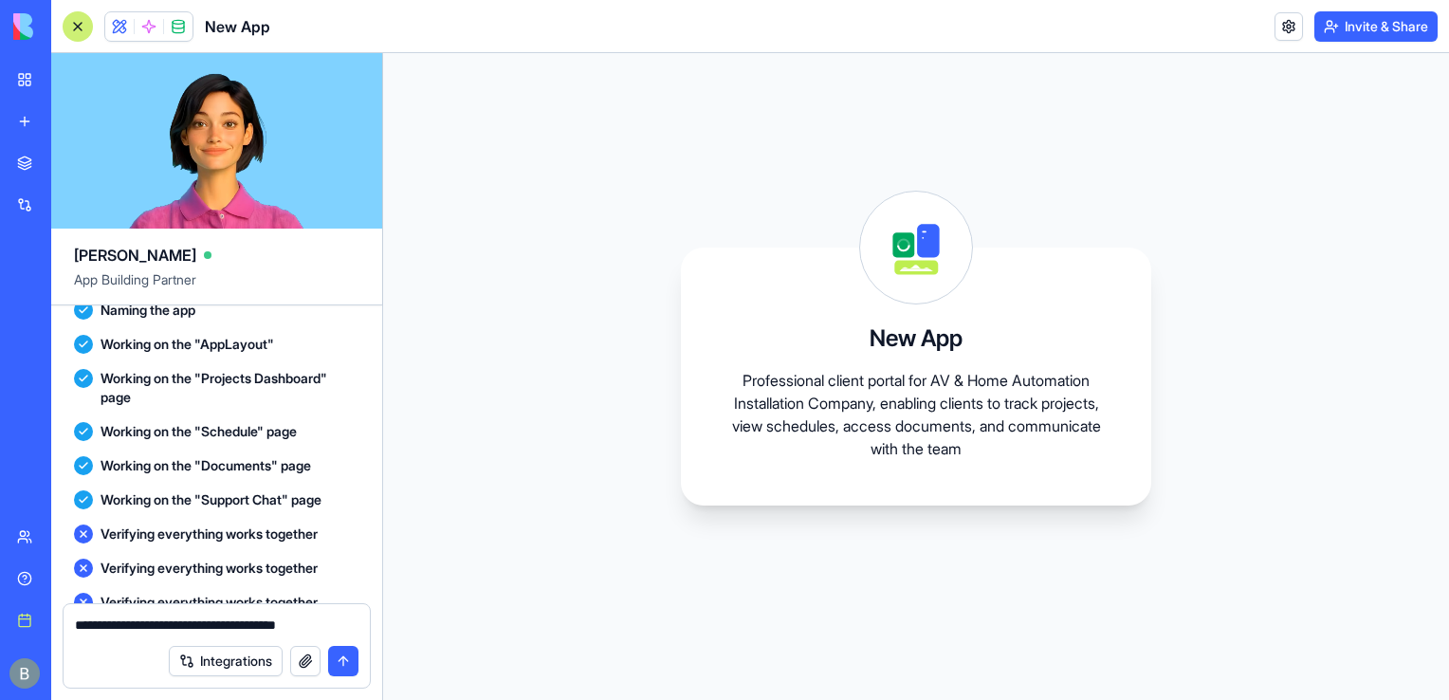
click at [330, 616] on textarea "**********" at bounding box center [217, 624] width 284 height 19
type textarea "**********"
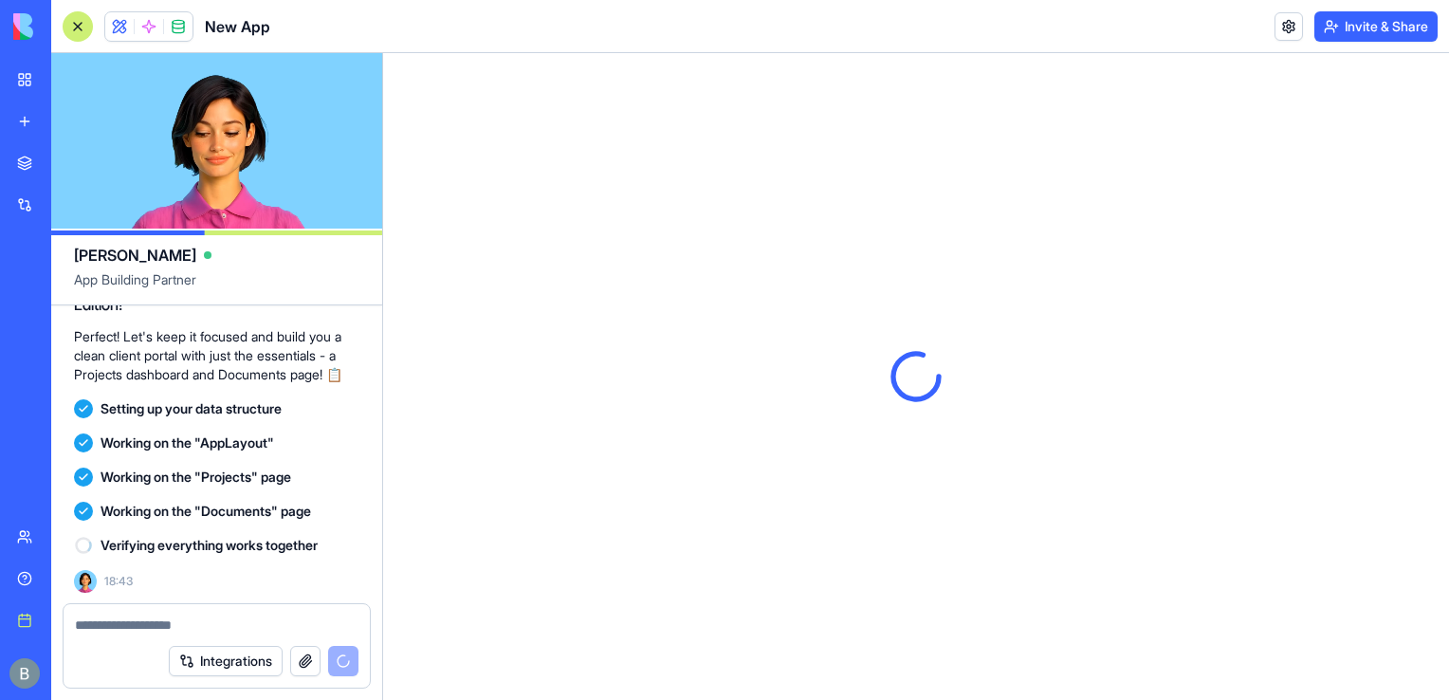
scroll to position [0, 0]
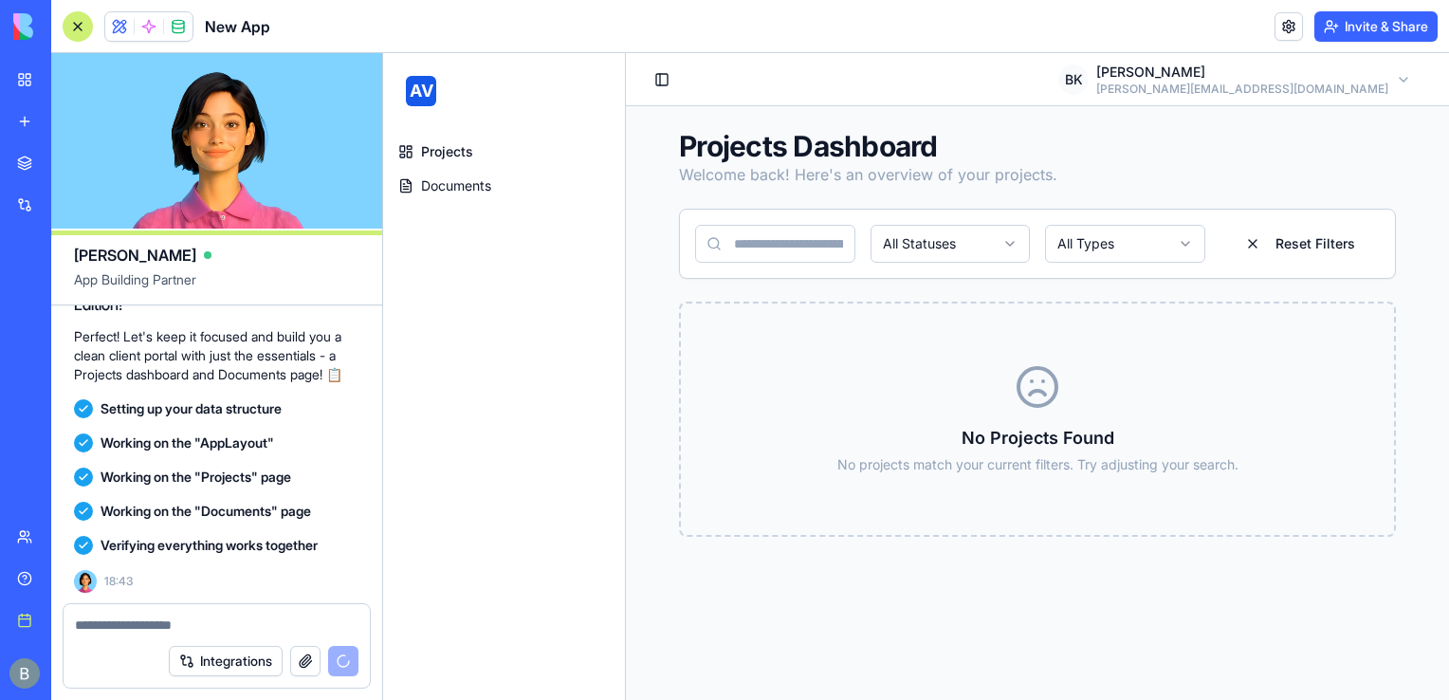
scroll to position [1502, 0]
